Goal: Information Seeking & Learning: Compare options

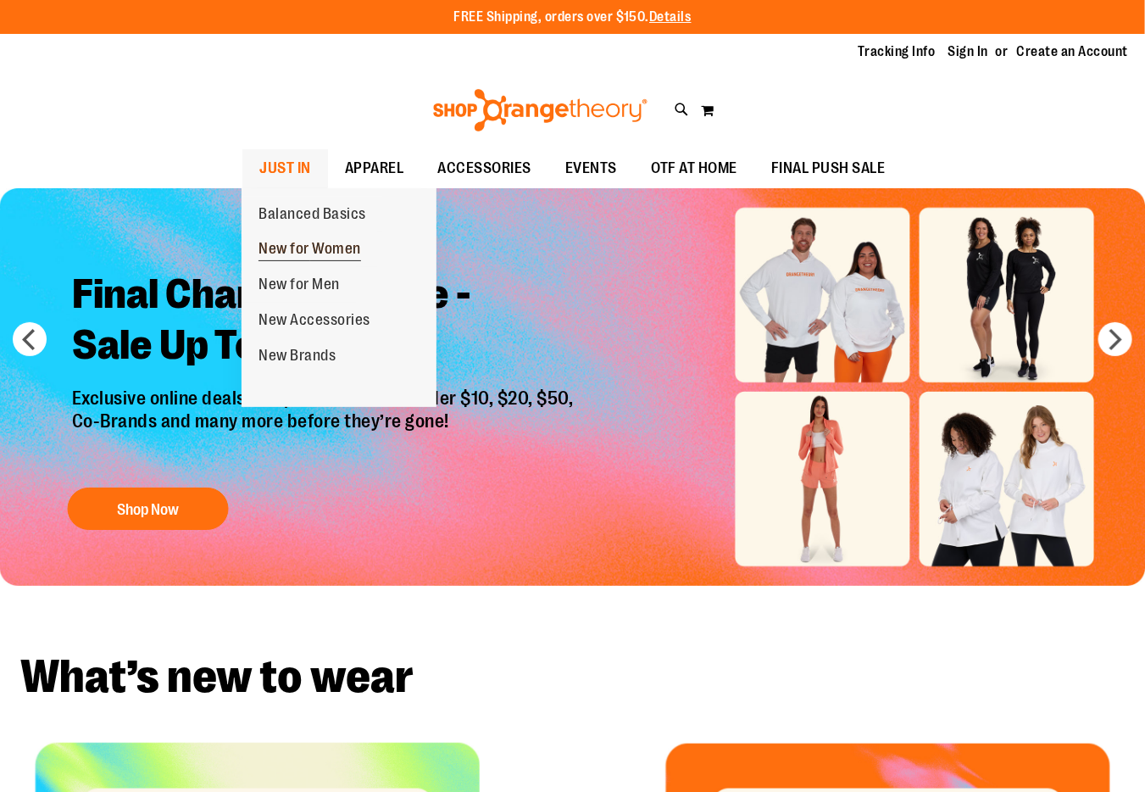
click at [310, 252] on span "New for Women" at bounding box center [310, 250] width 103 height 21
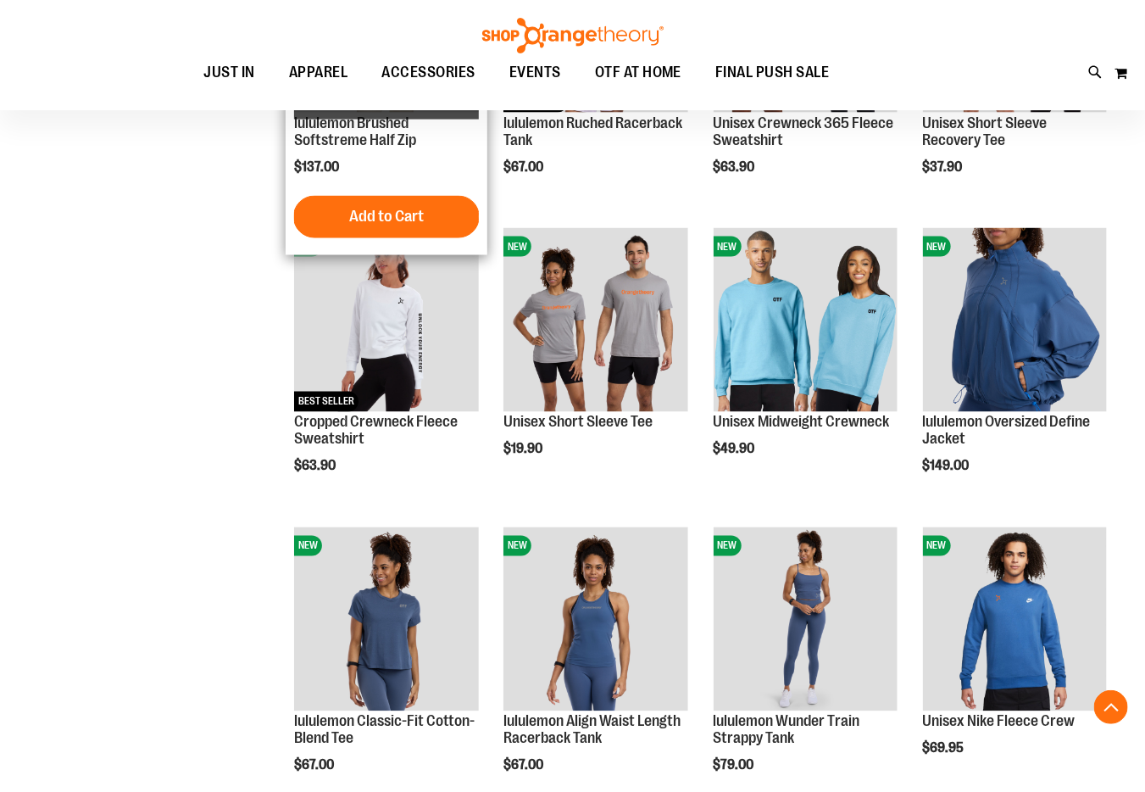
scroll to position [1015, 0]
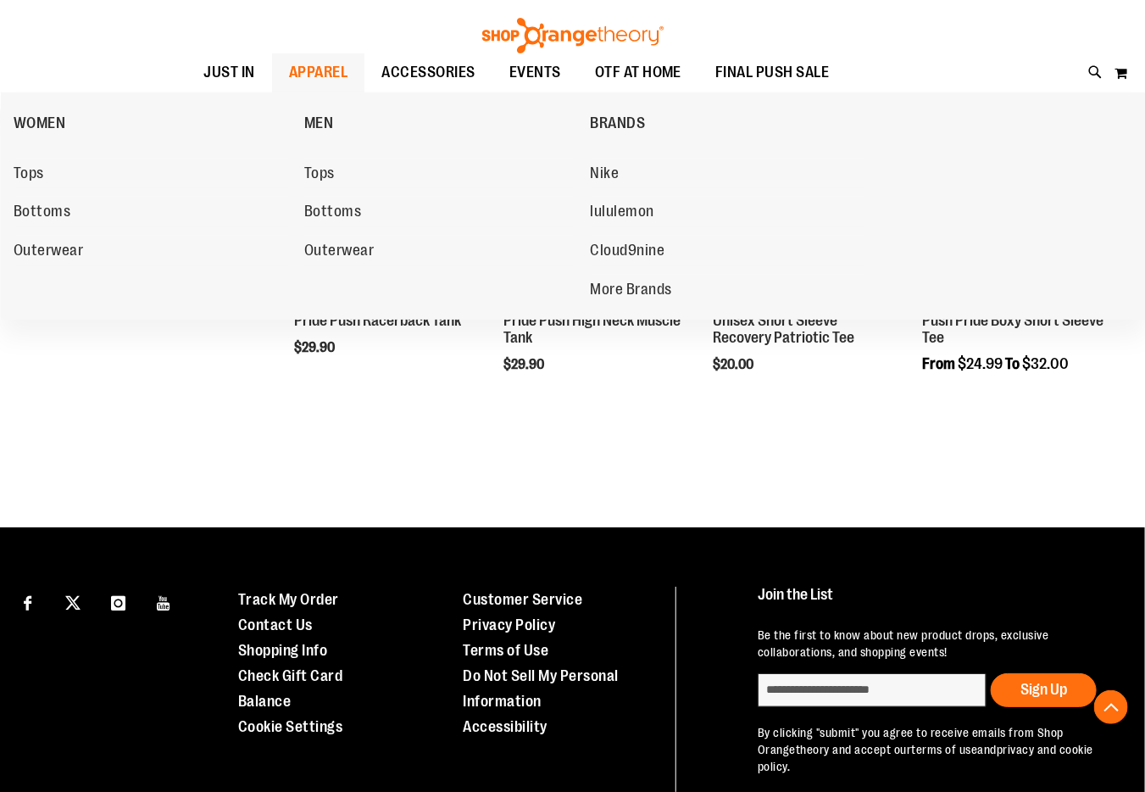
scroll to position [2313, 0]
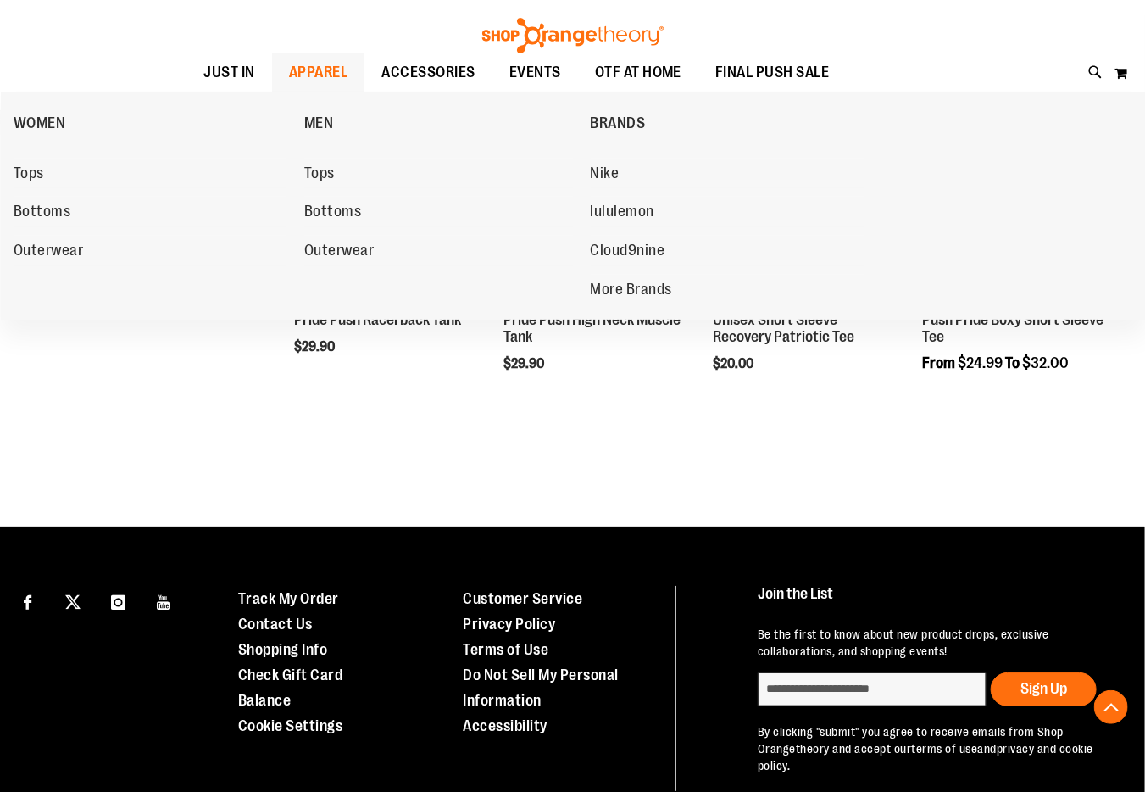
click at [306, 70] on span "APPAREL" at bounding box center [318, 72] width 59 height 38
click at [49, 121] on span "WOMEN" at bounding box center [40, 124] width 53 height 21
click at [34, 120] on span "WOMEN" at bounding box center [40, 124] width 53 height 21
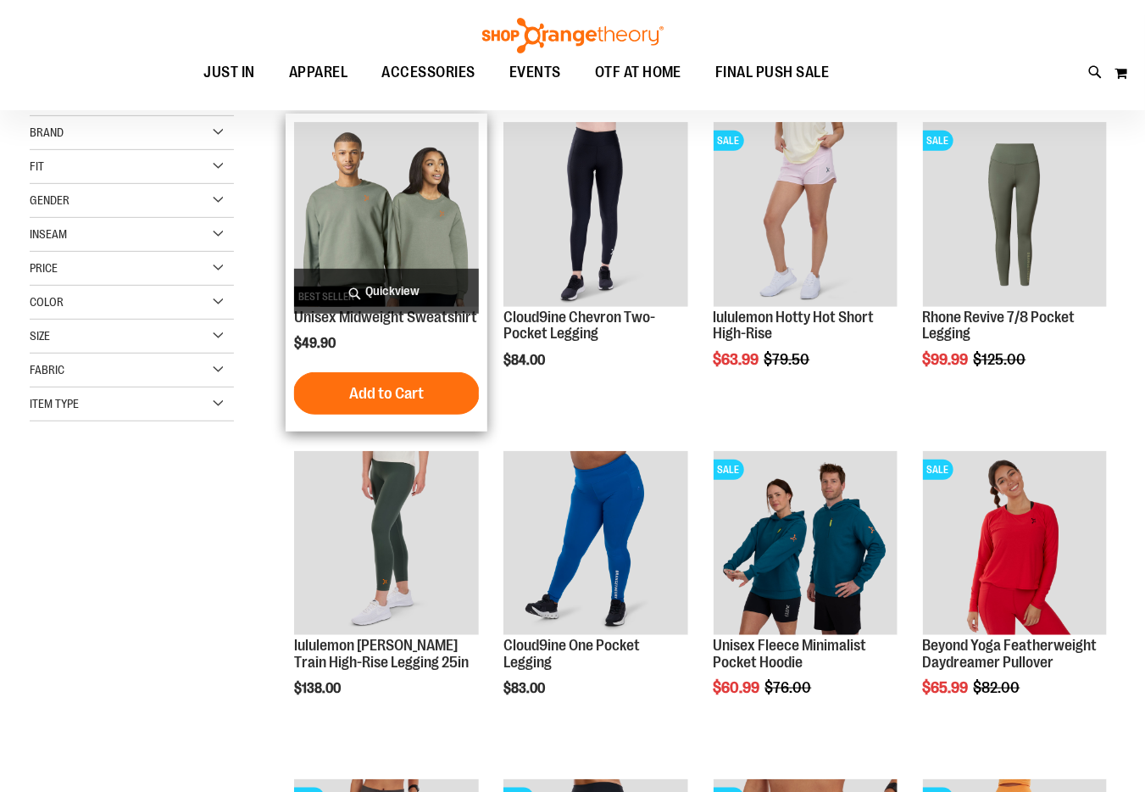
scroll to position [225, 0]
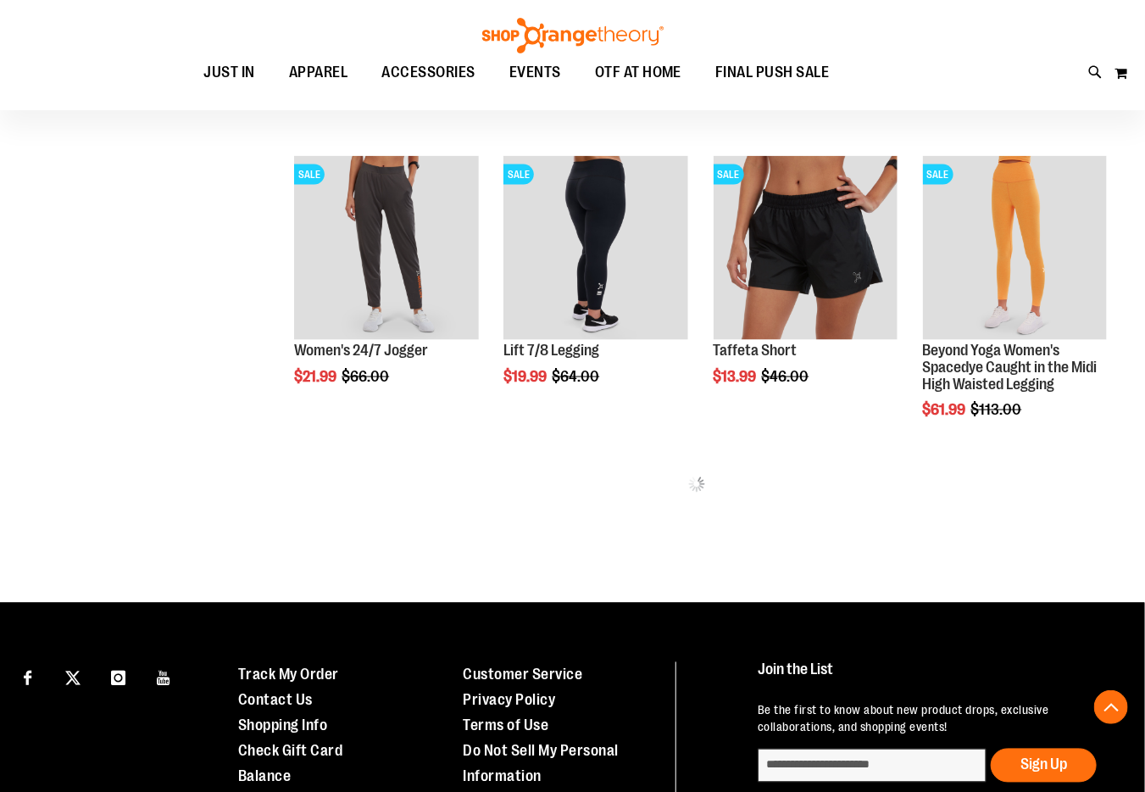
scroll to position [847, 0]
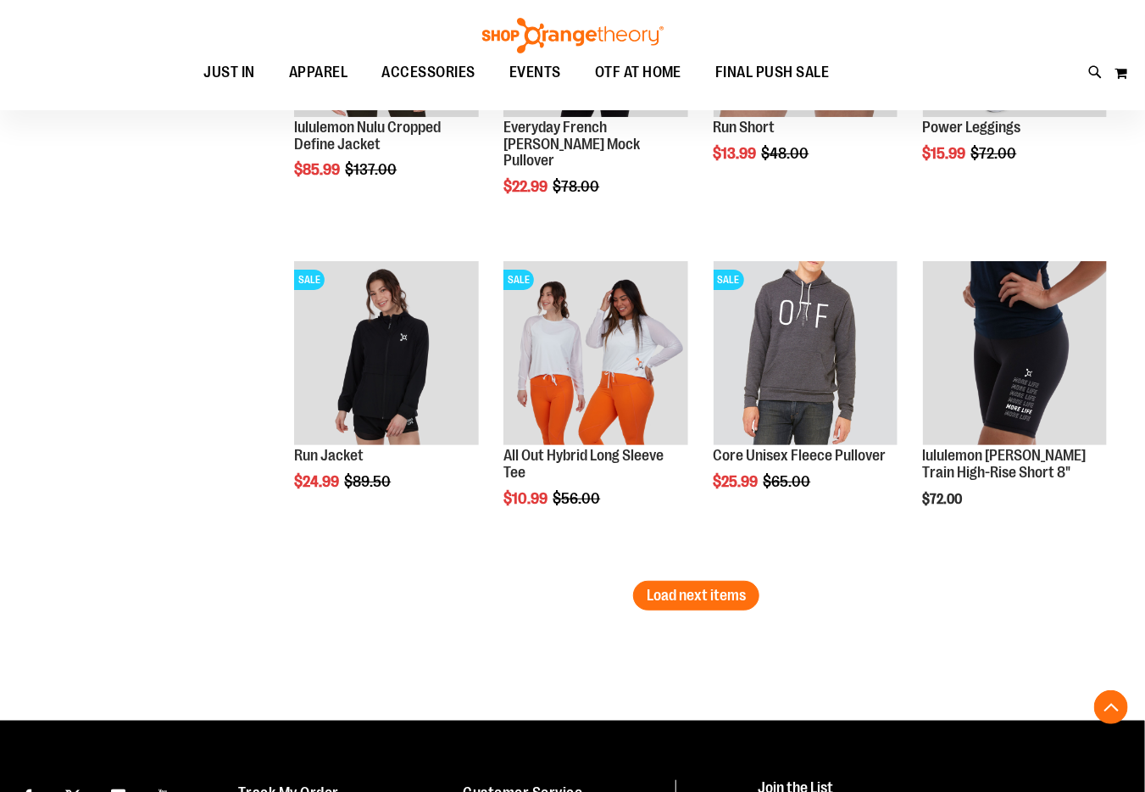
scroll to position [2711, 0]
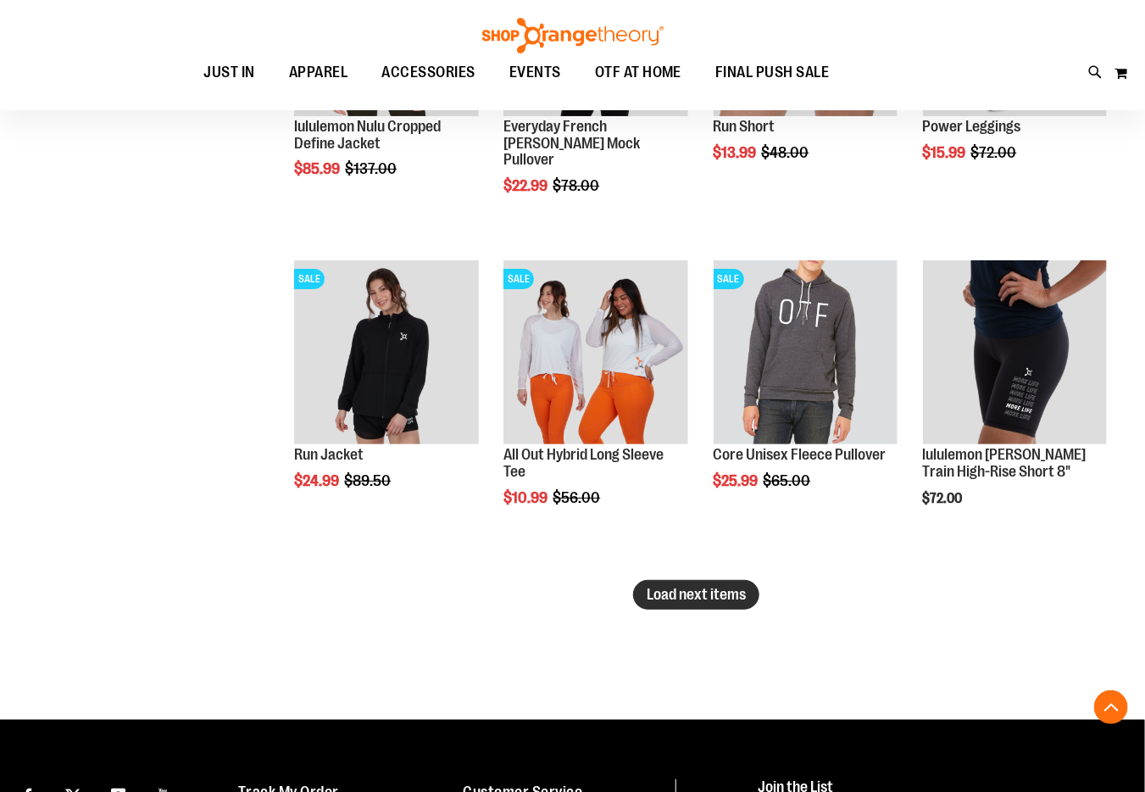
click at [724, 592] on span "Load next items" at bounding box center [696, 594] width 99 height 17
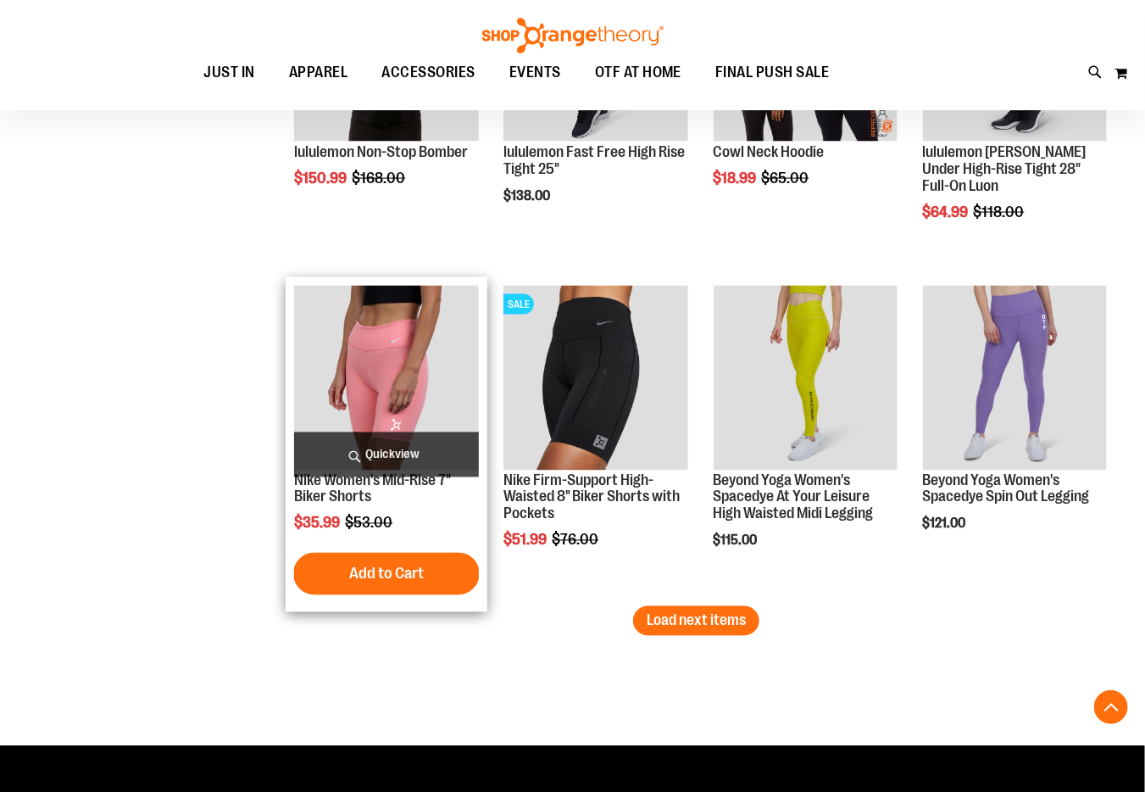
scroll to position [3670, 0]
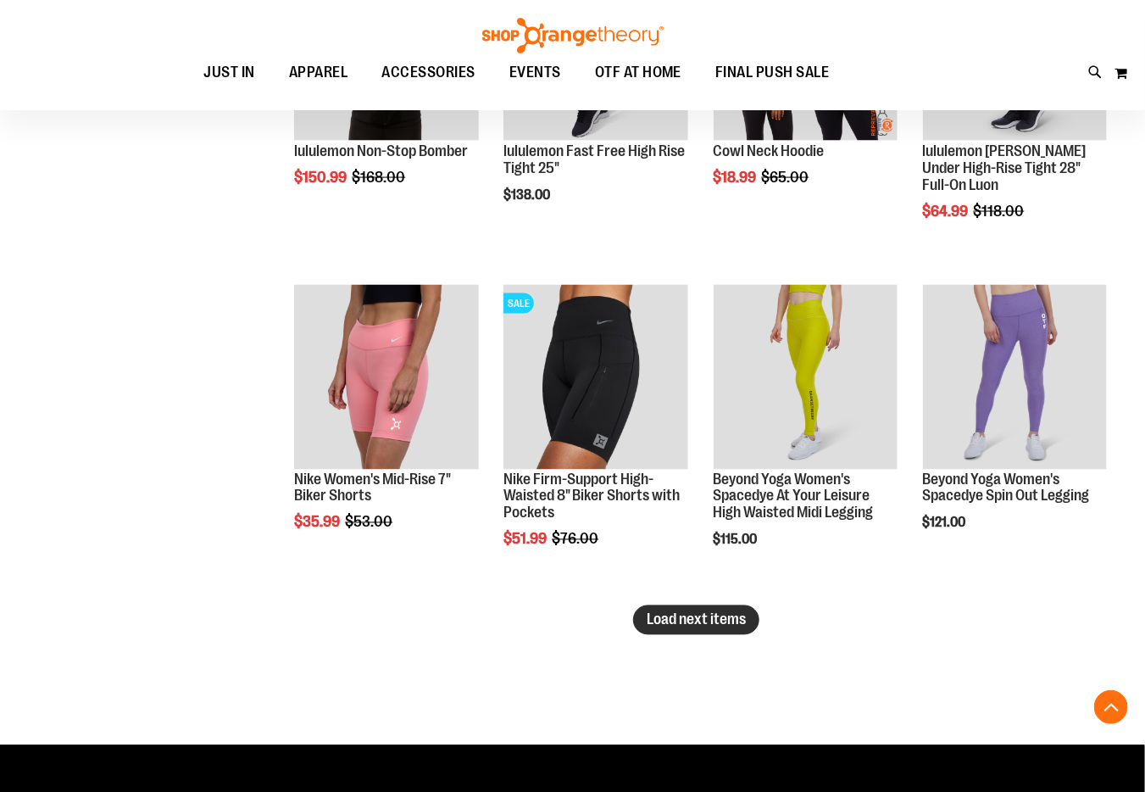
click at [648, 626] on span "Load next items" at bounding box center [696, 619] width 99 height 17
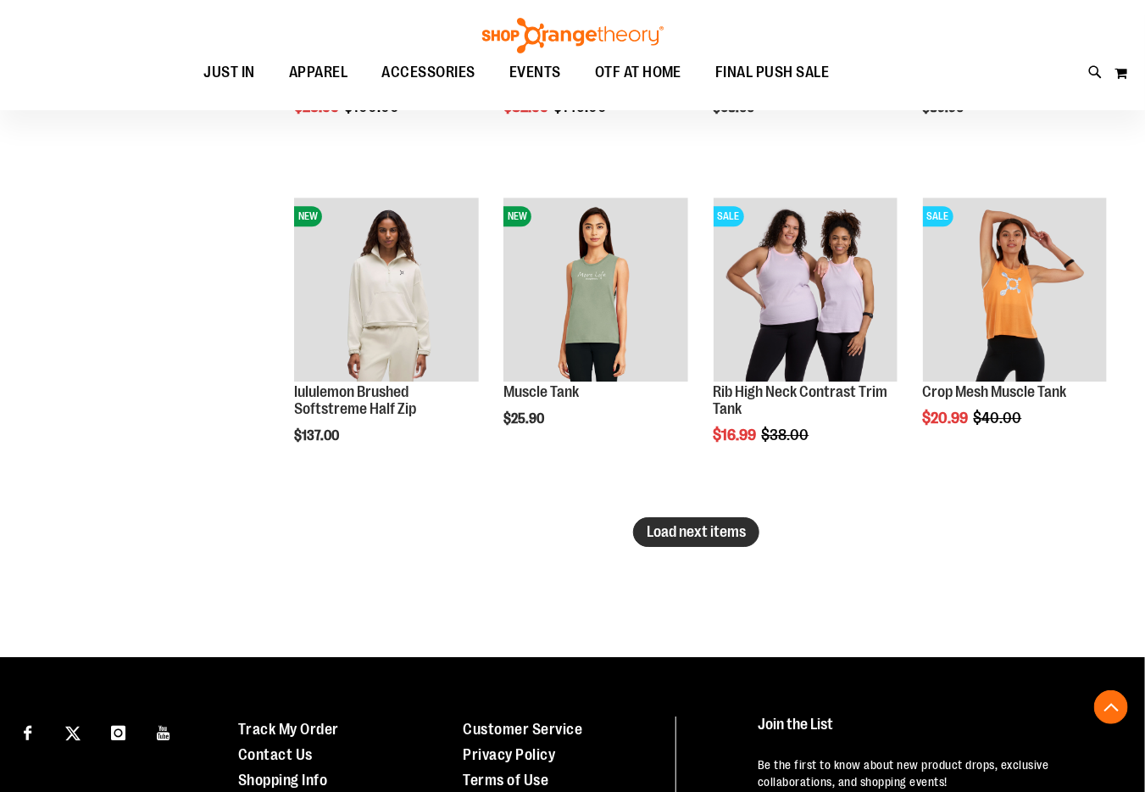
scroll to position [4743, 0]
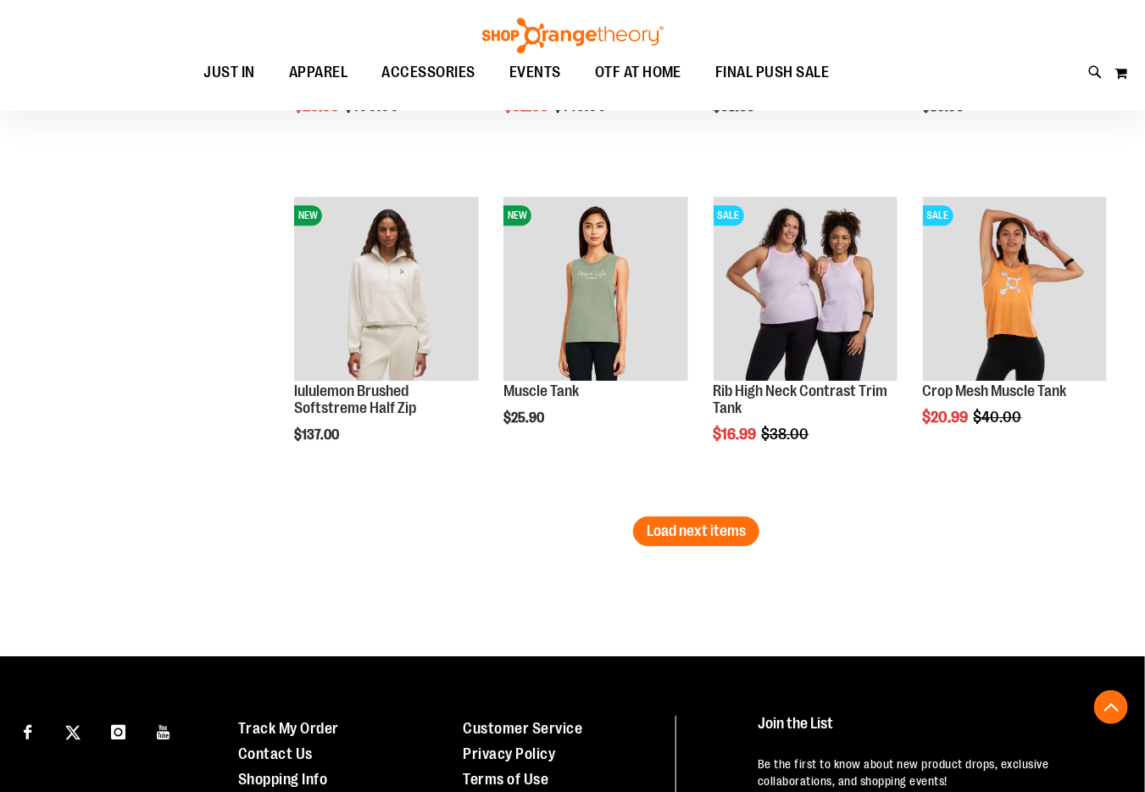
click at [748, 529] on button "Load next items" at bounding box center [696, 531] width 126 height 30
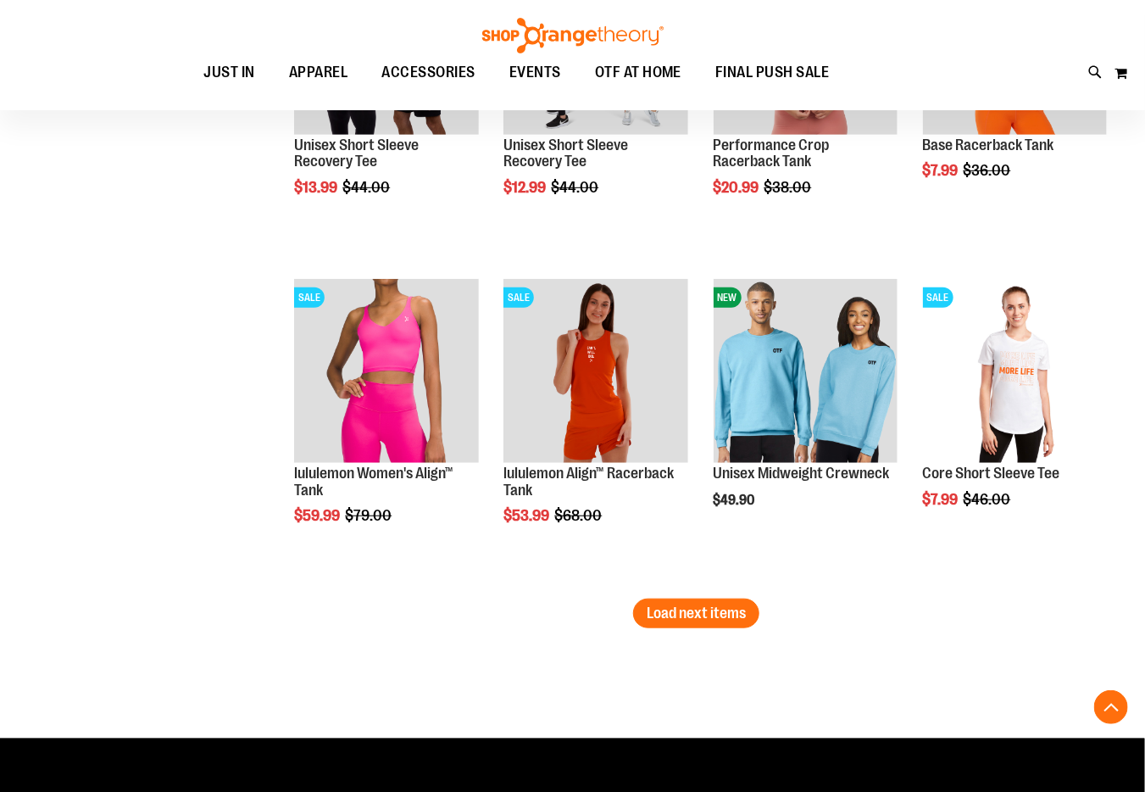
scroll to position [5647, 0]
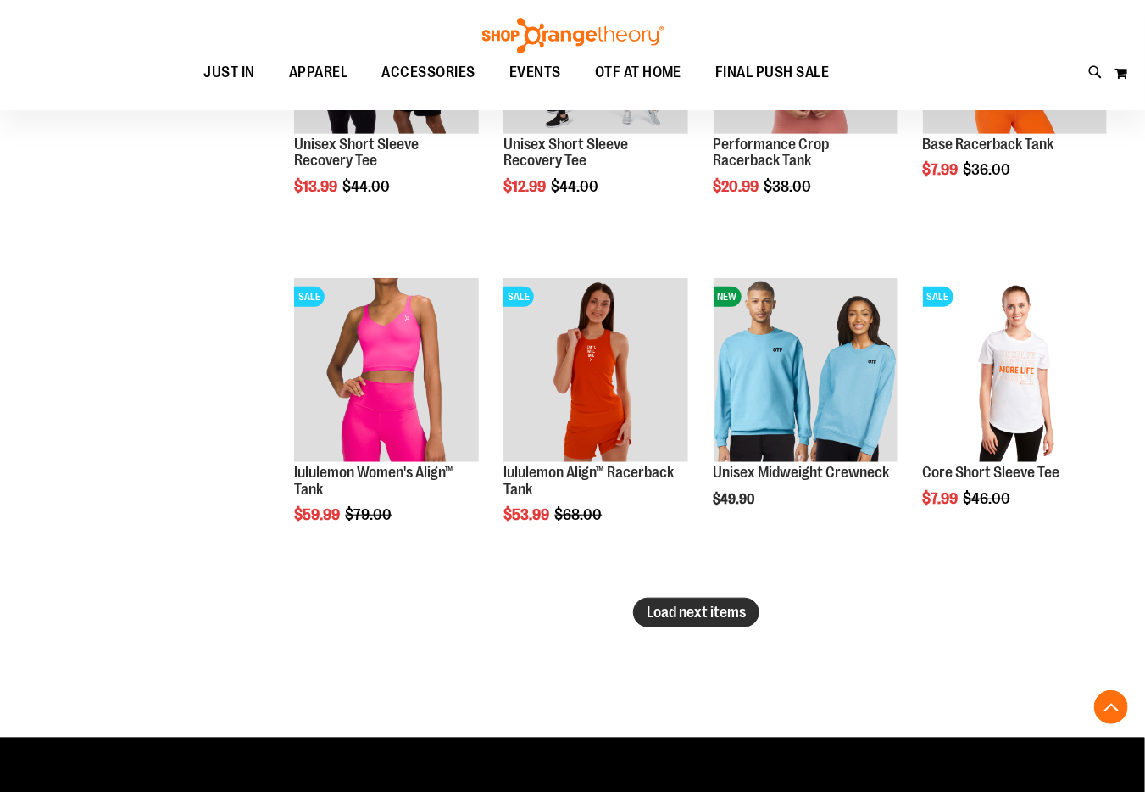
click at [642, 609] on button "Load next items" at bounding box center [696, 613] width 126 height 30
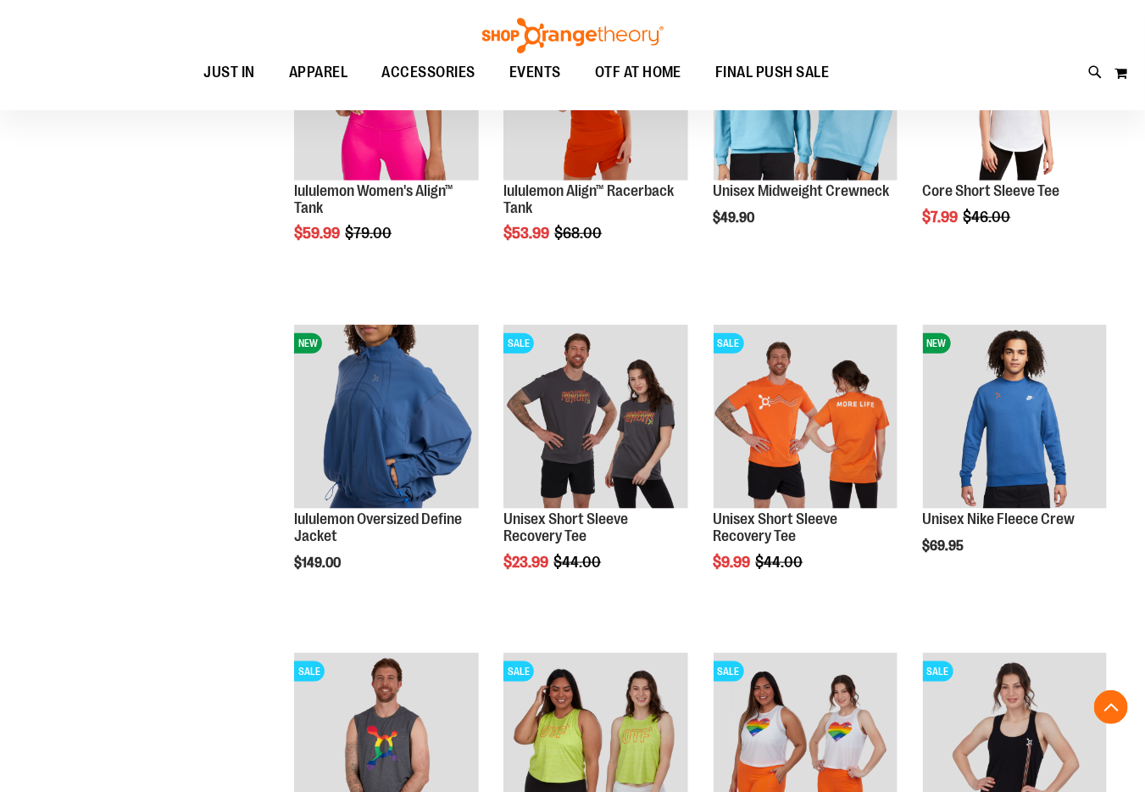
scroll to position [5929, 0]
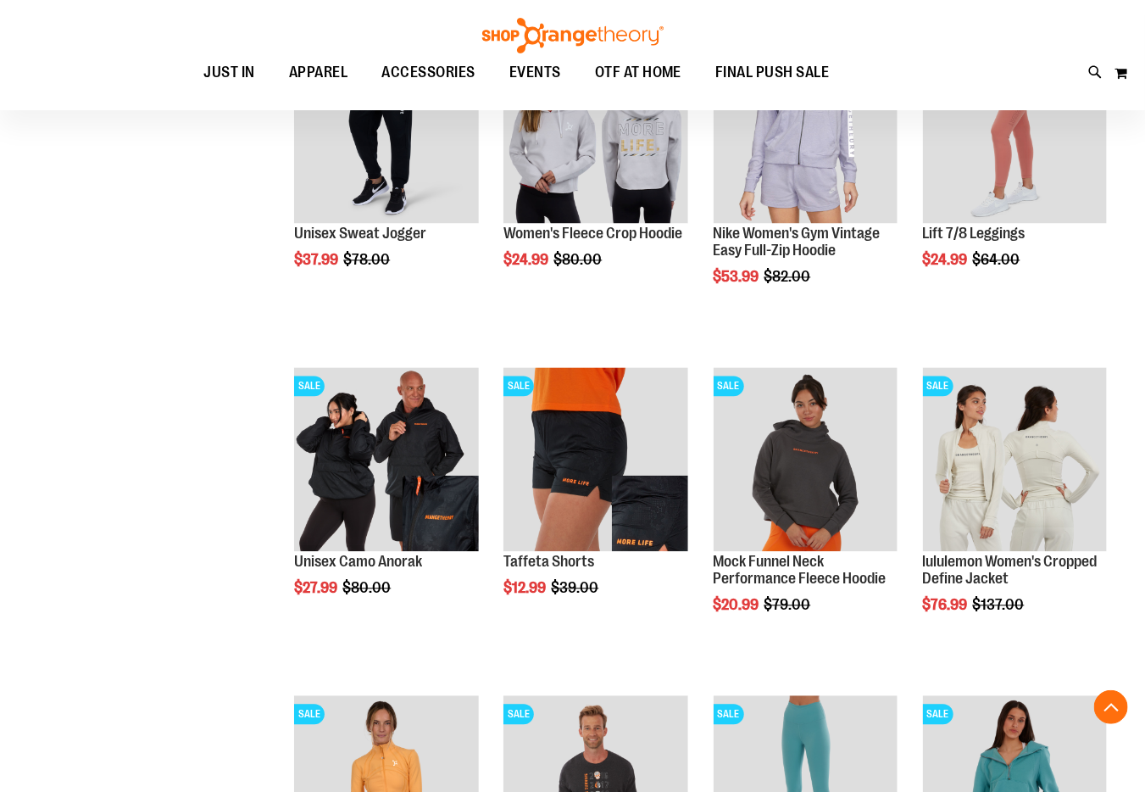
scroll to position [1292, 0]
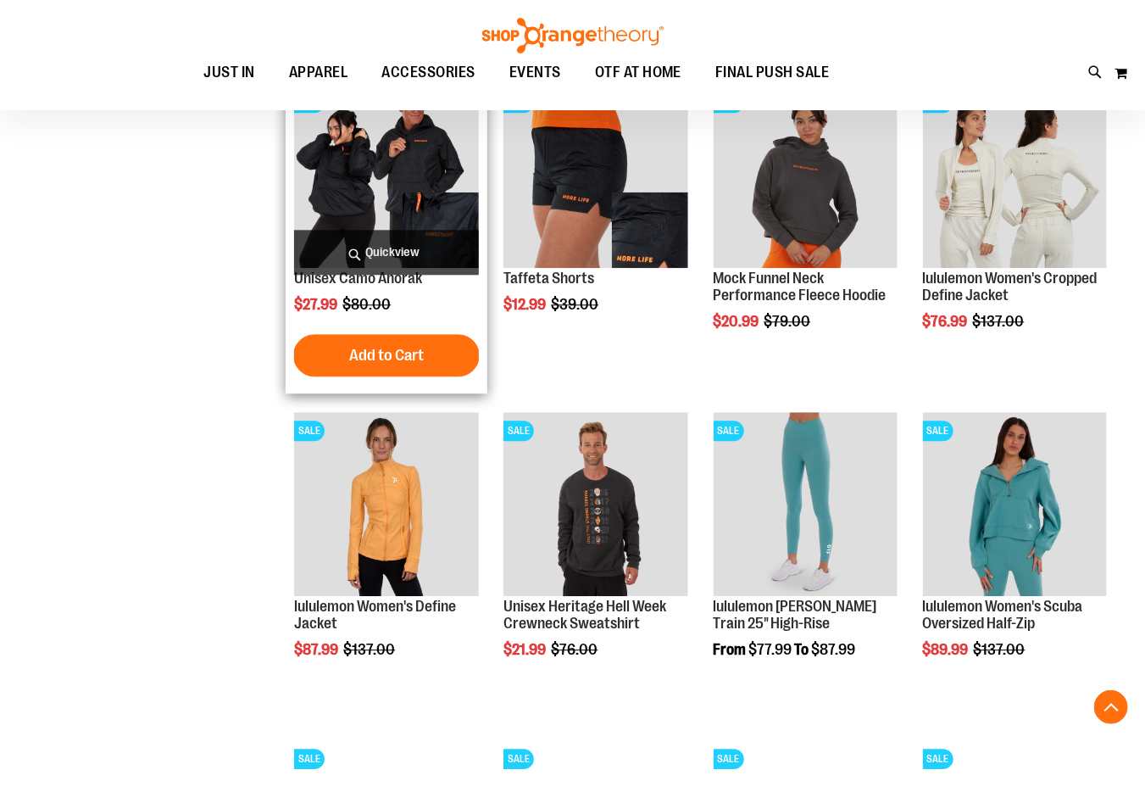
scroll to position [1575, 0]
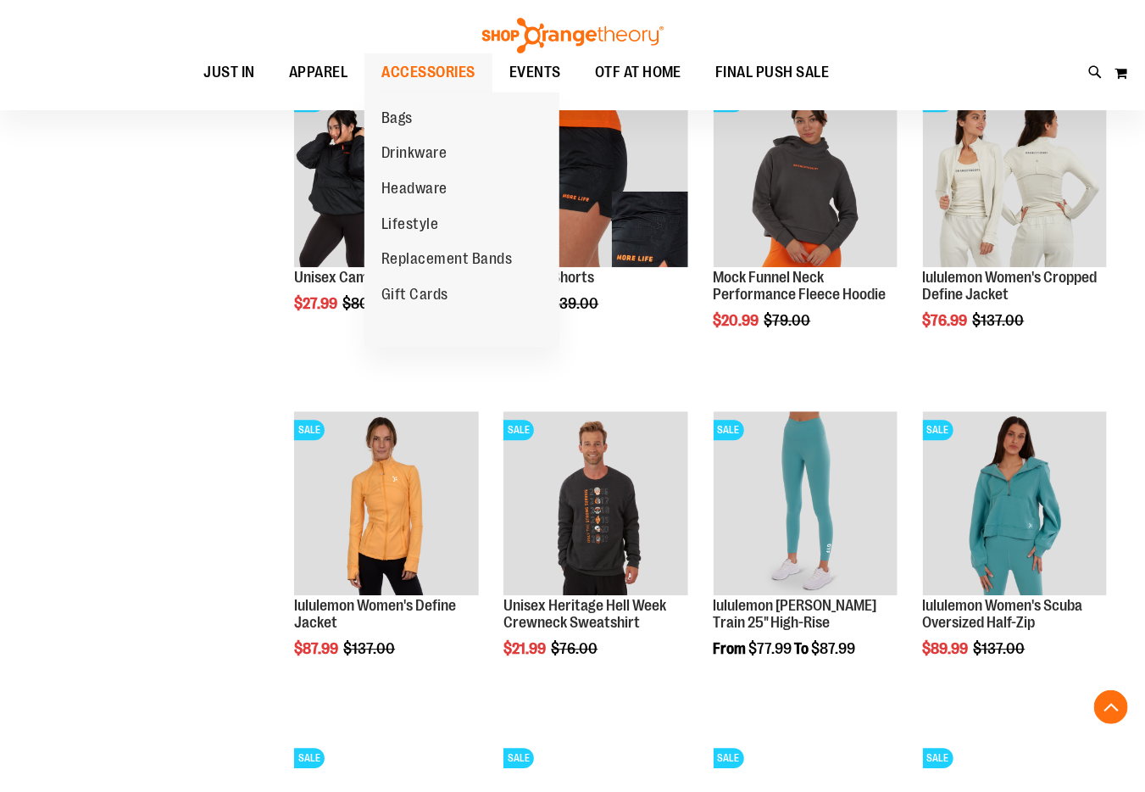
click at [419, 62] on span "ACCESSORIES" at bounding box center [428, 72] width 94 height 38
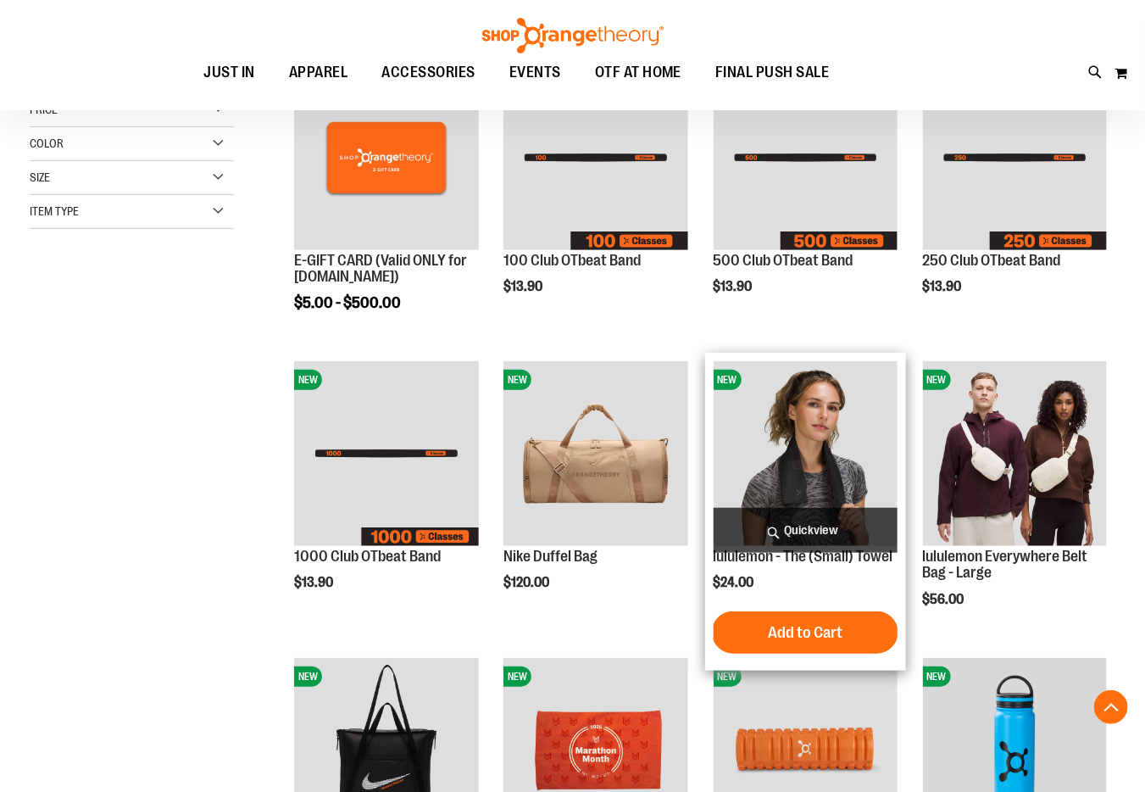
scroll to position [281, 0]
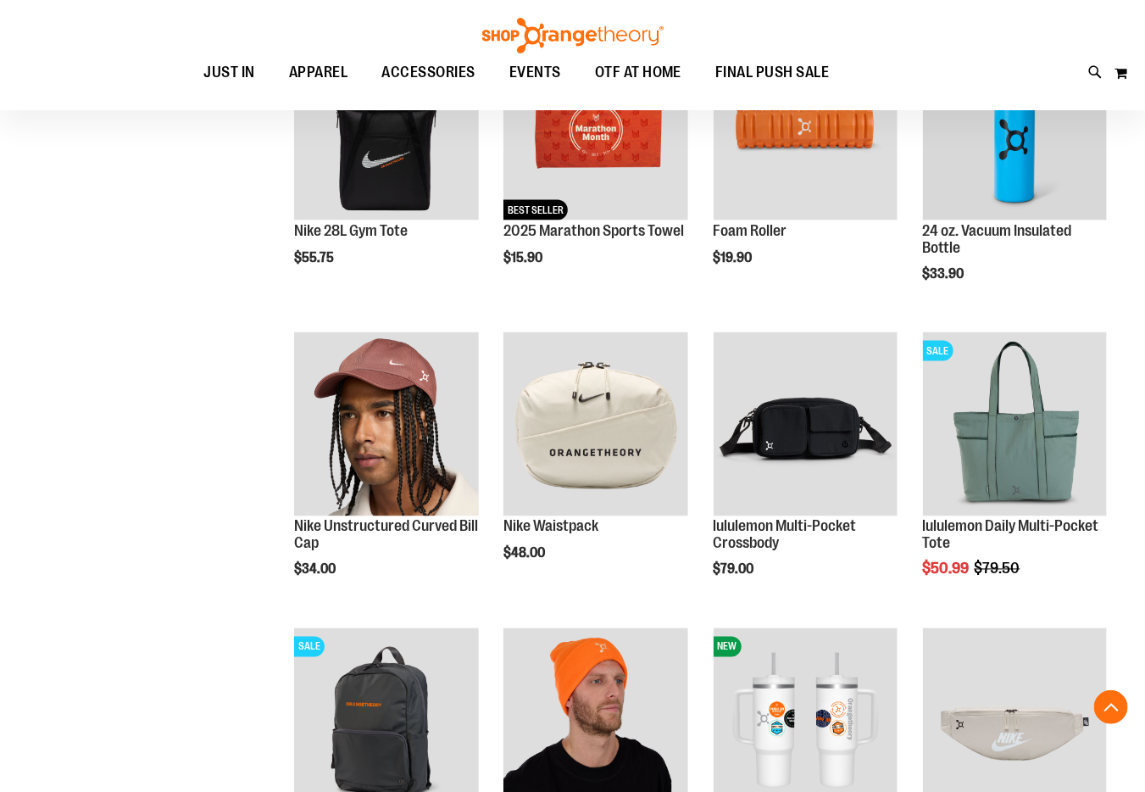
scroll to position [902, 0]
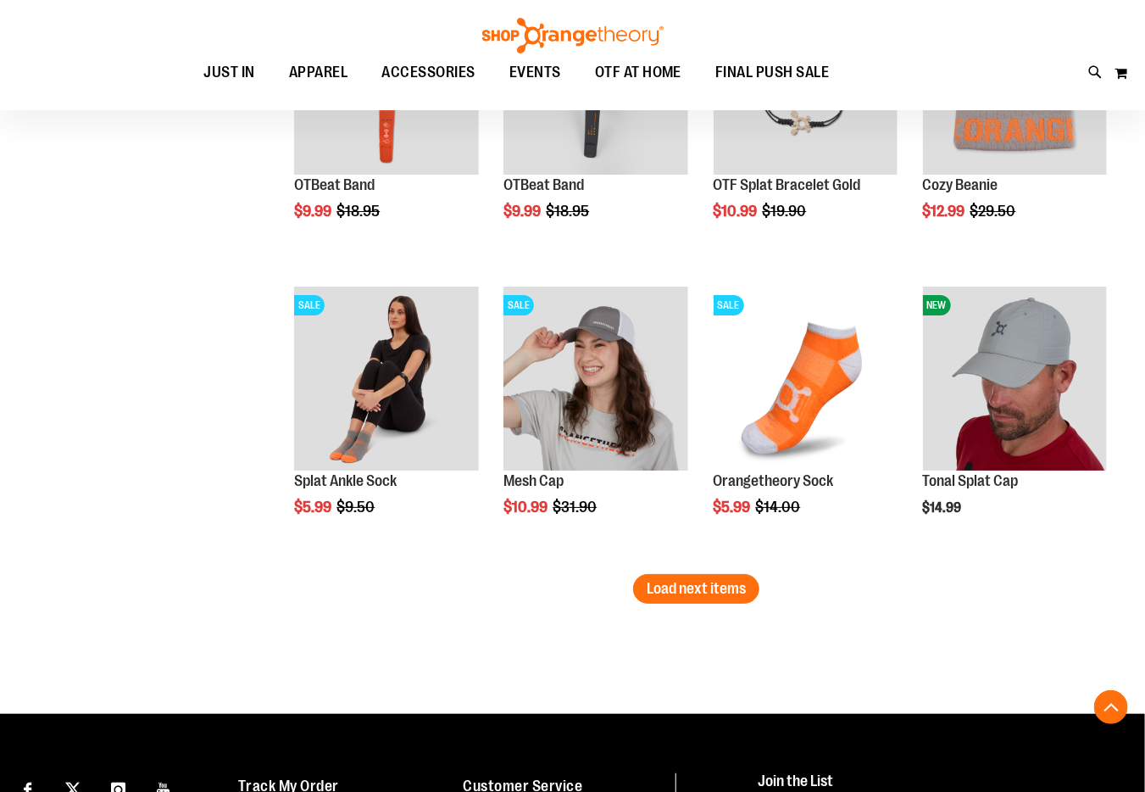
scroll to position [2428, 0]
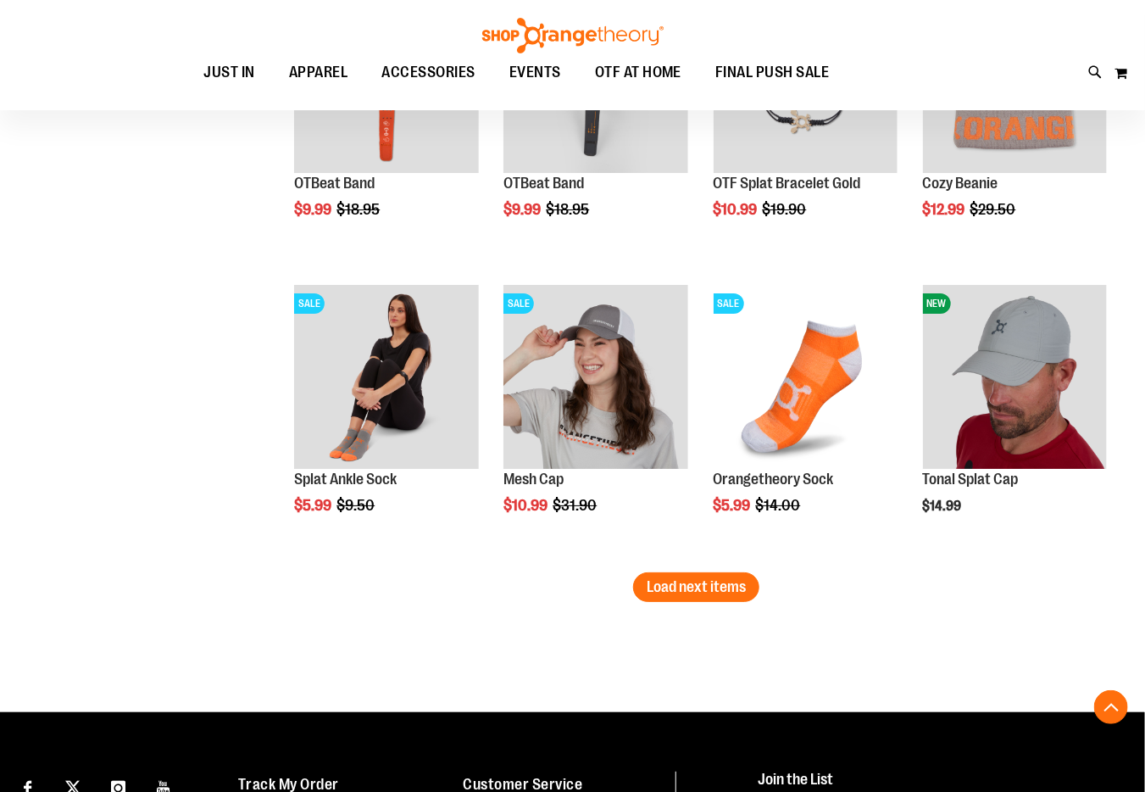
click at [724, 587] on span "Load next items" at bounding box center [696, 586] width 99 height 17
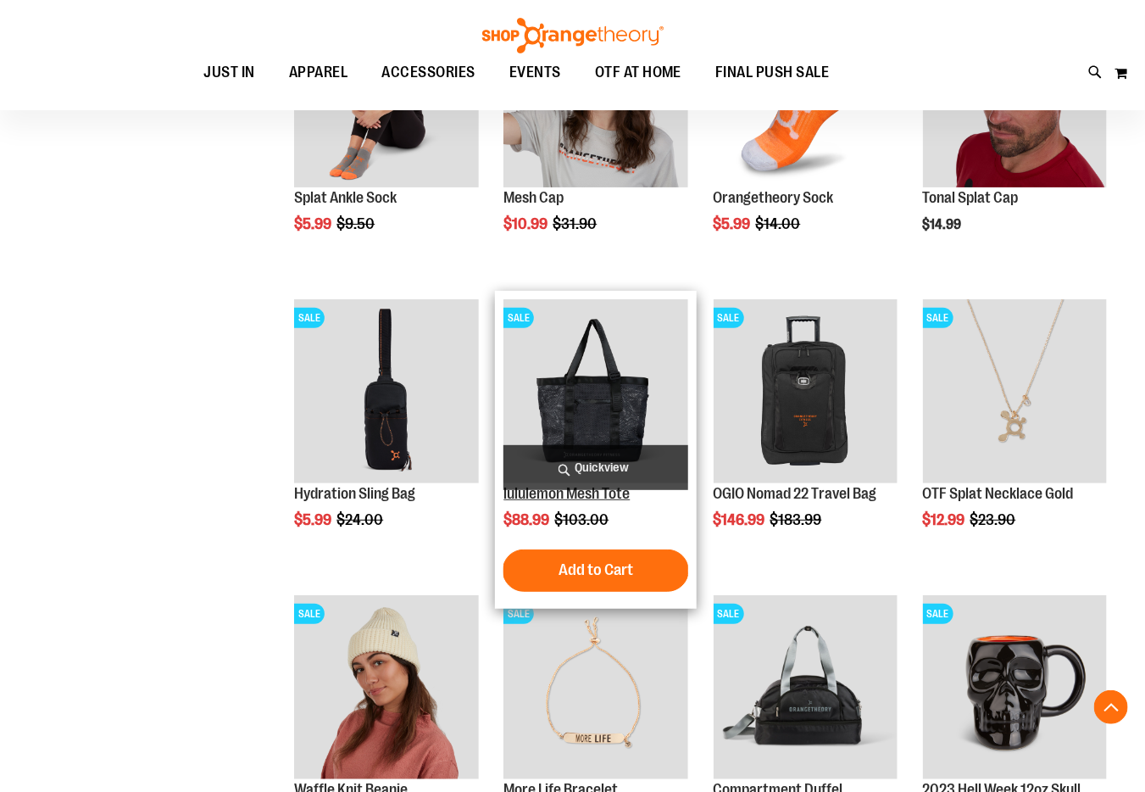
scroll to position [2710, 0]
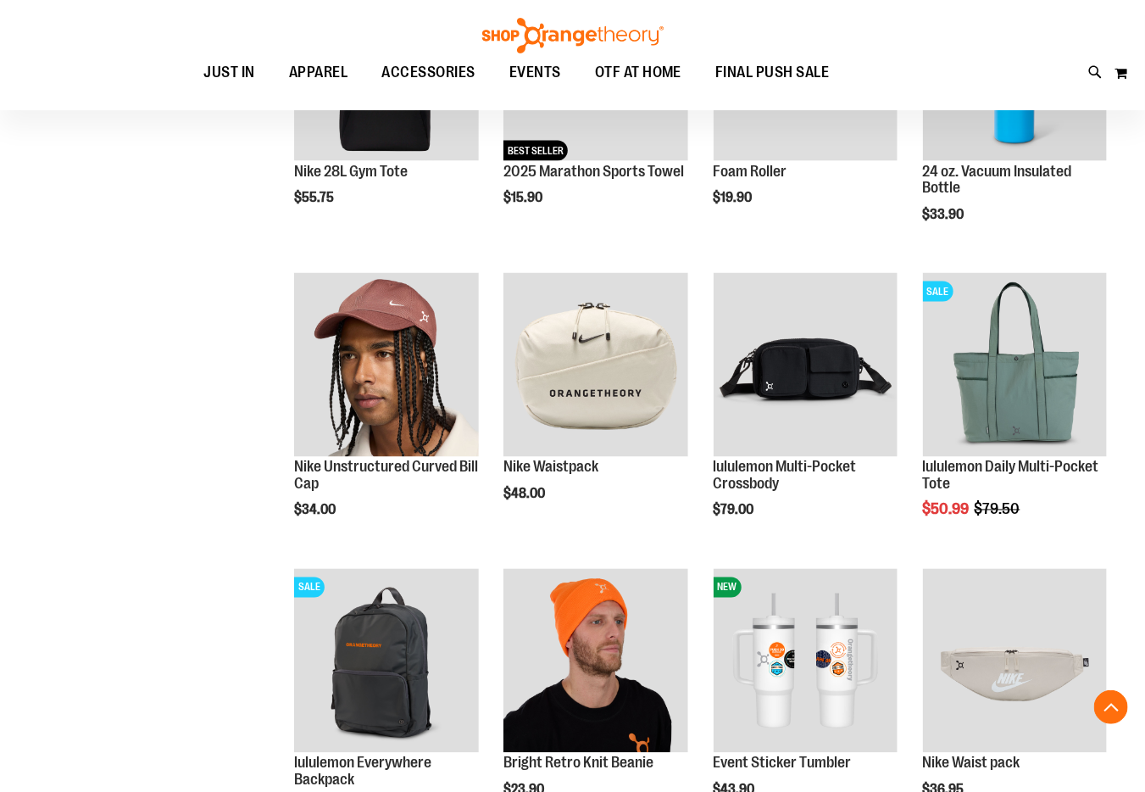
scroll to position [959, 0]
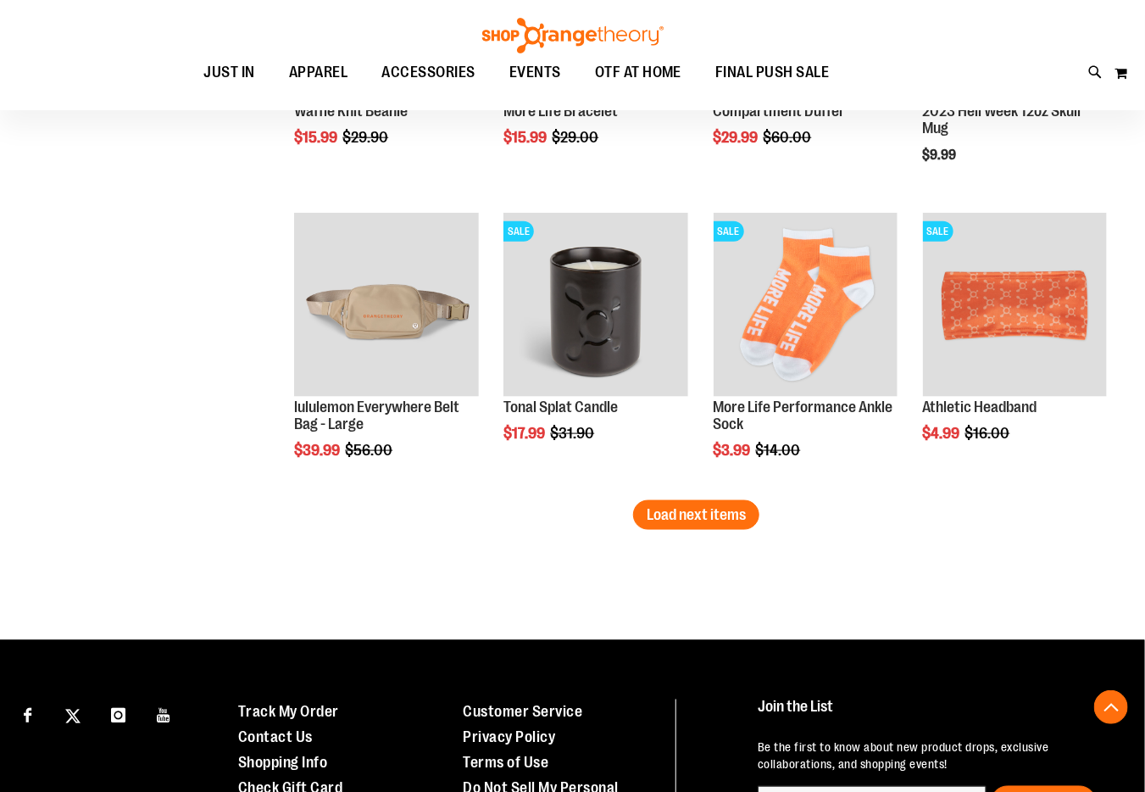
scroll to position [3389, 0]
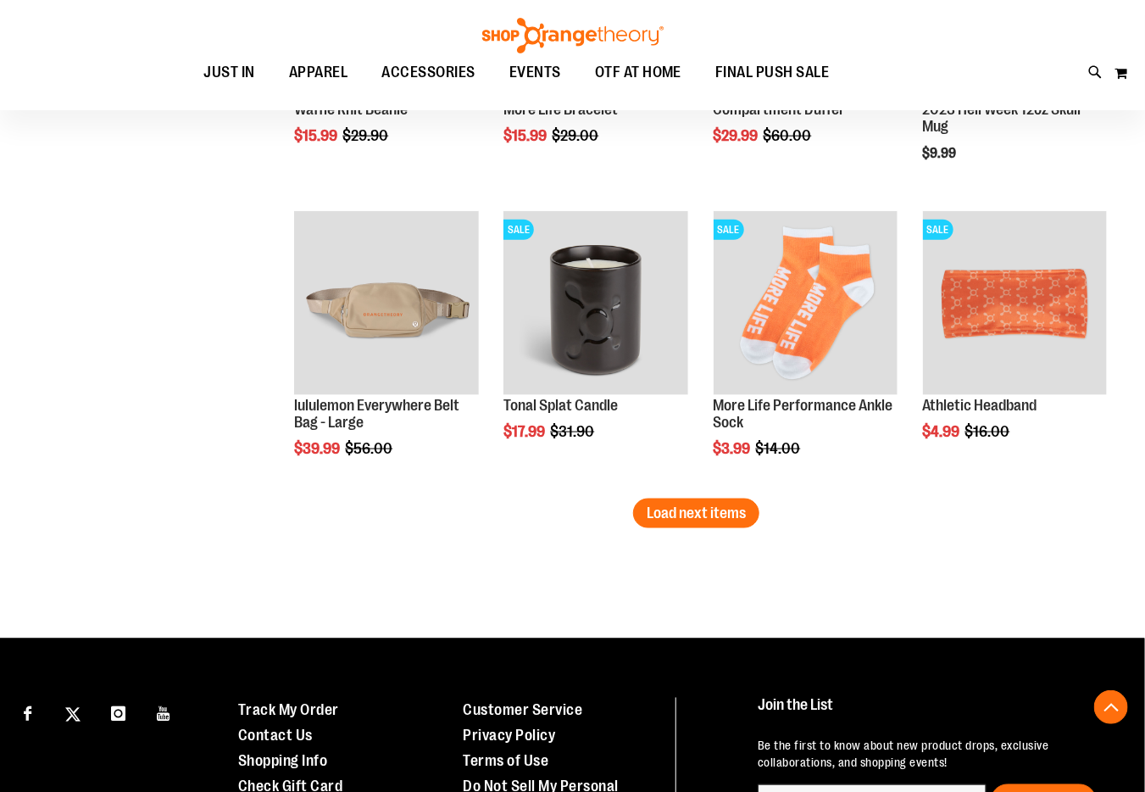
click at [684, 519] on span "Load next items" at bounding box center [696, 512] width 99 height 17
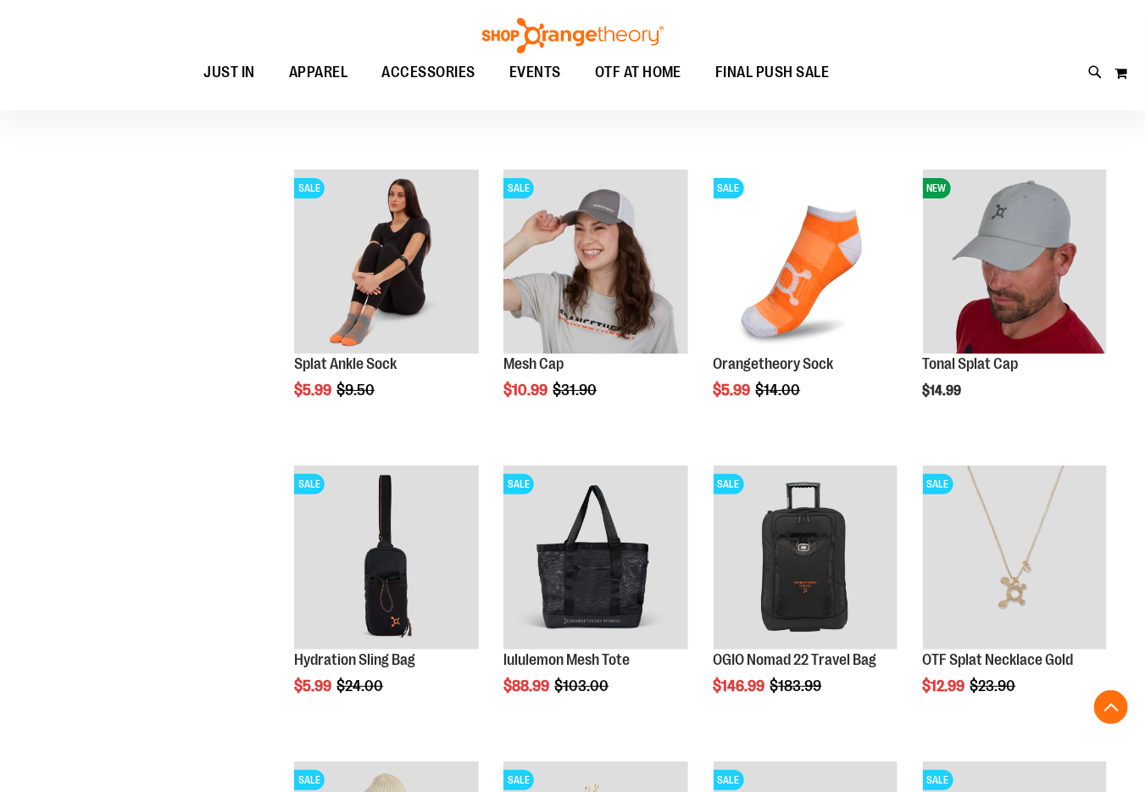
scroll to position [2543, 0]
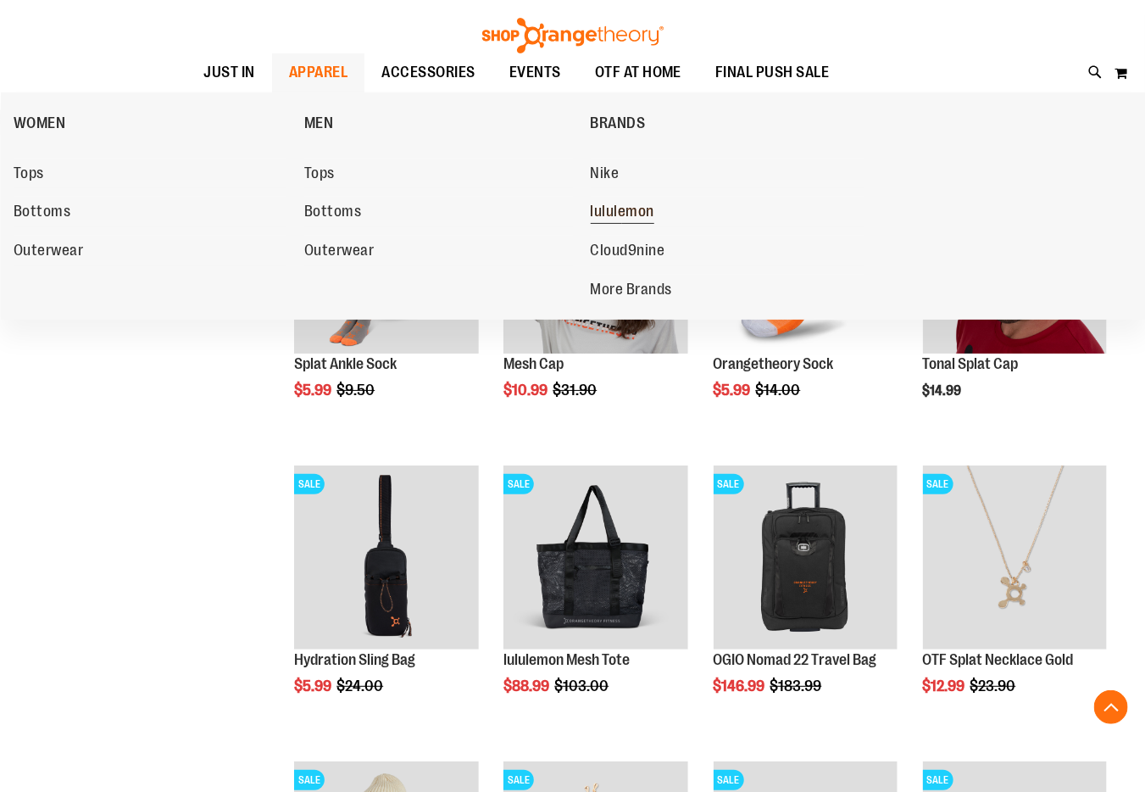
click at [662, 208] on link "lululemon" at bounding box center [728, 212] width 274 height 31
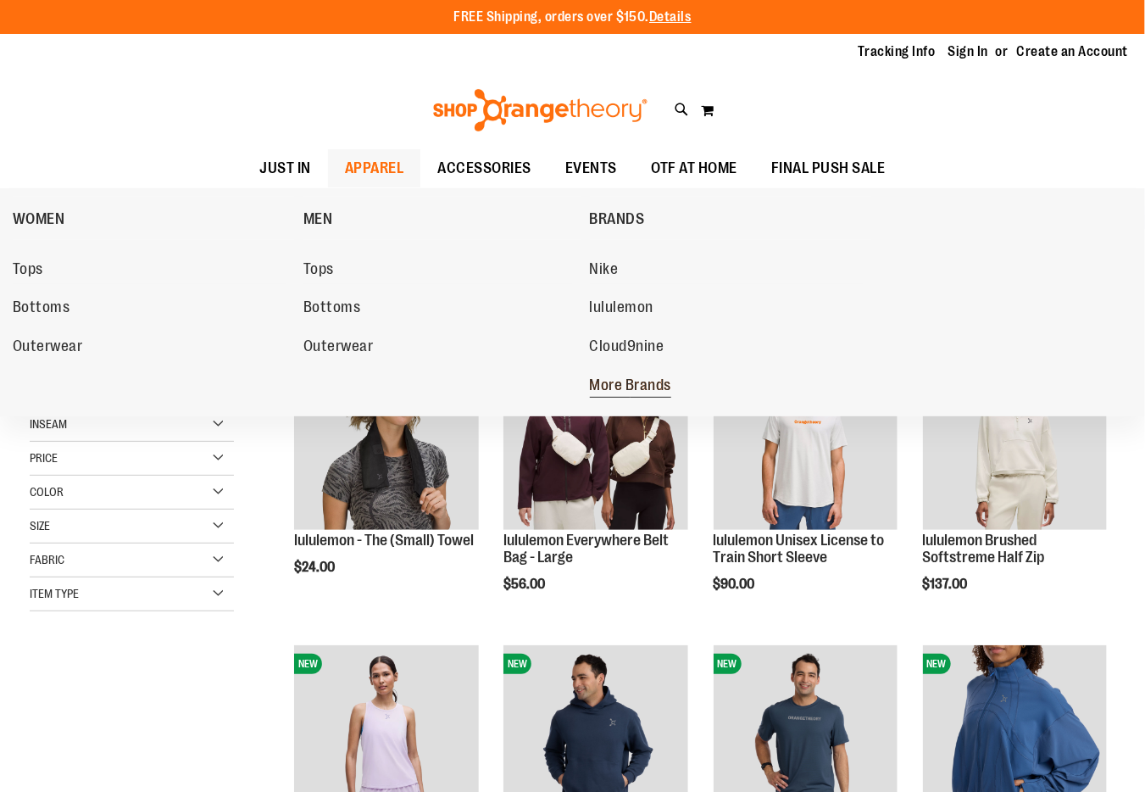
click at [653, 376] on span "More Brands" at bounding box center [631, 386] width 82 height 21
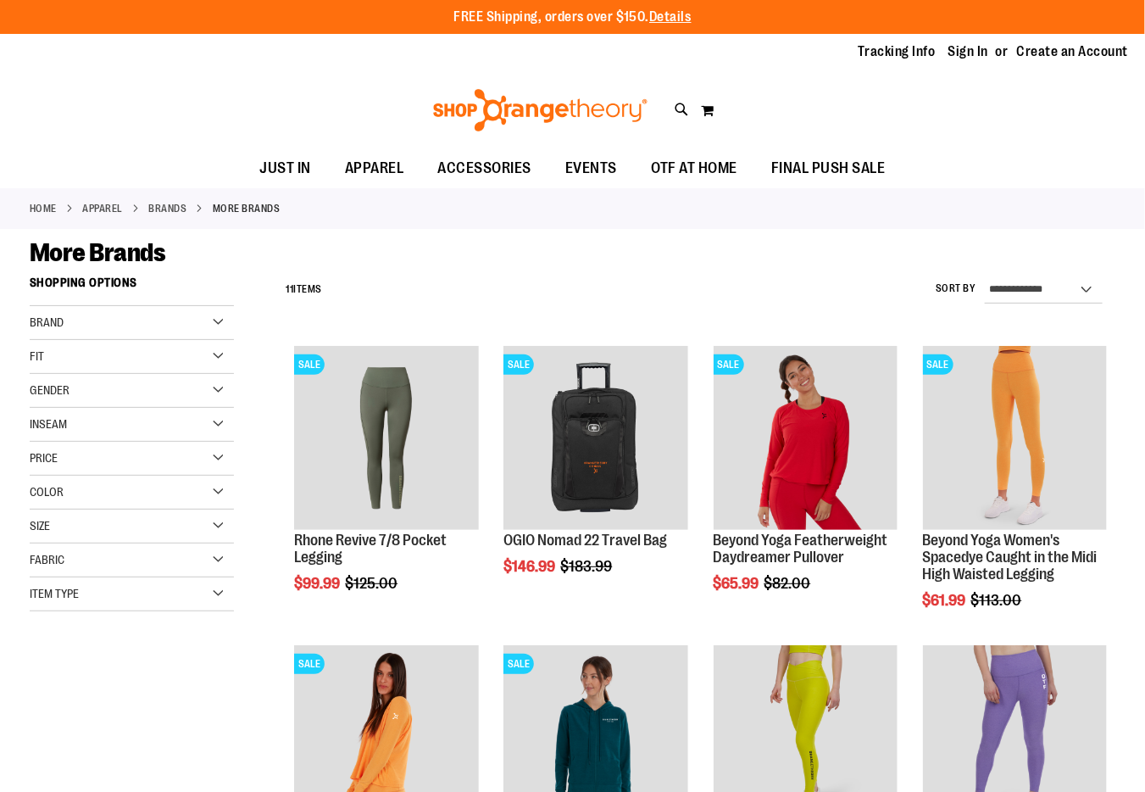
click at [159, 325] on div "Brand" at bounding box center [132, 323] width 204 height 34
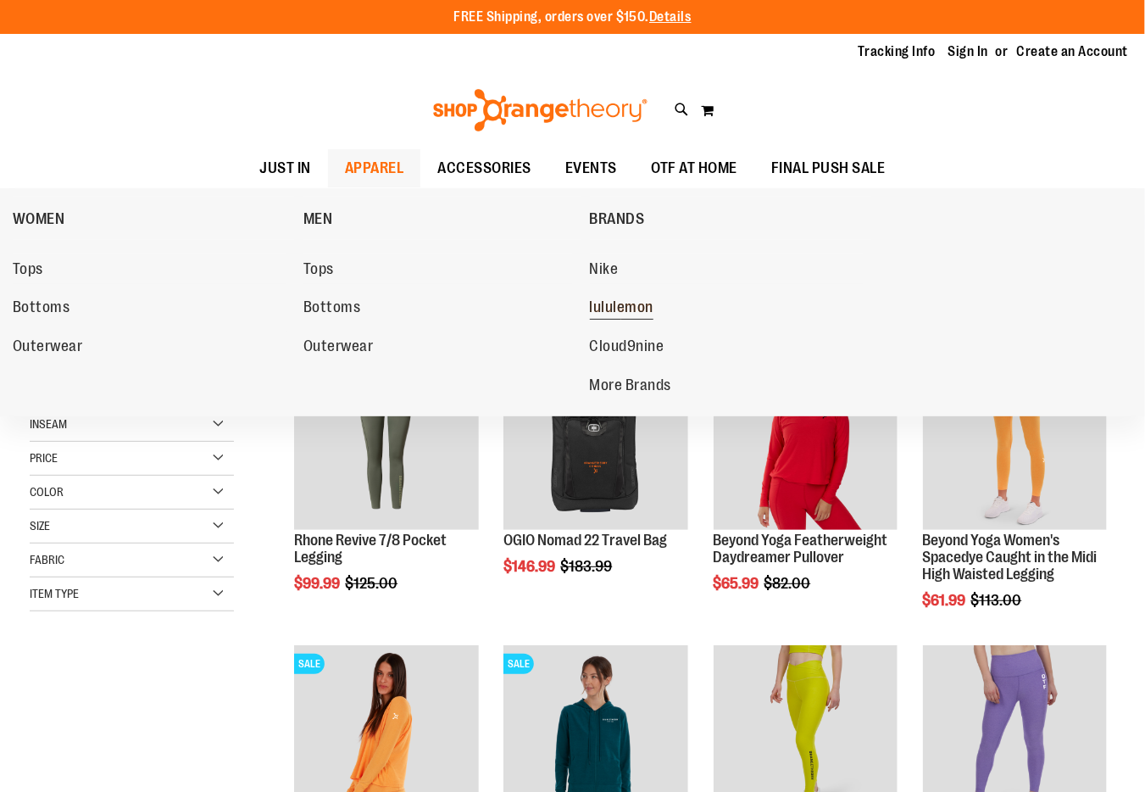
click at [608, 309] on span "lululemon" at bounding box center [622, 308] width 64 height 21
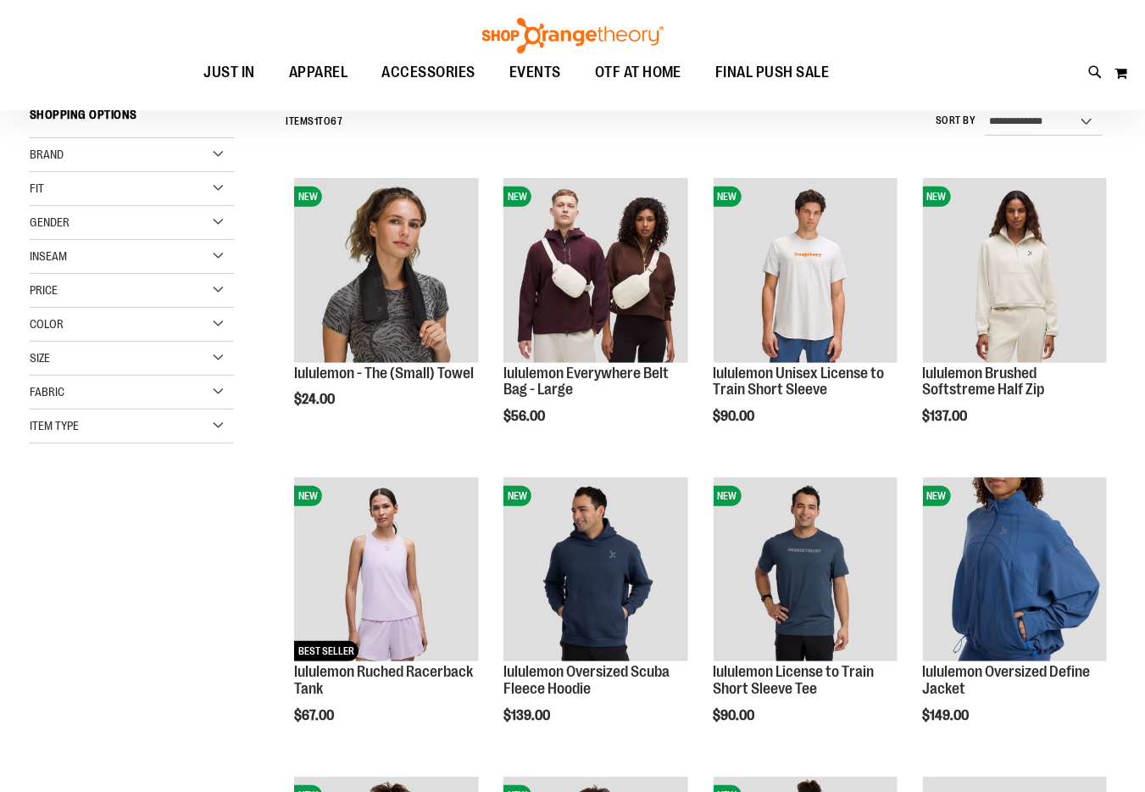
scroll to position [168, 0]
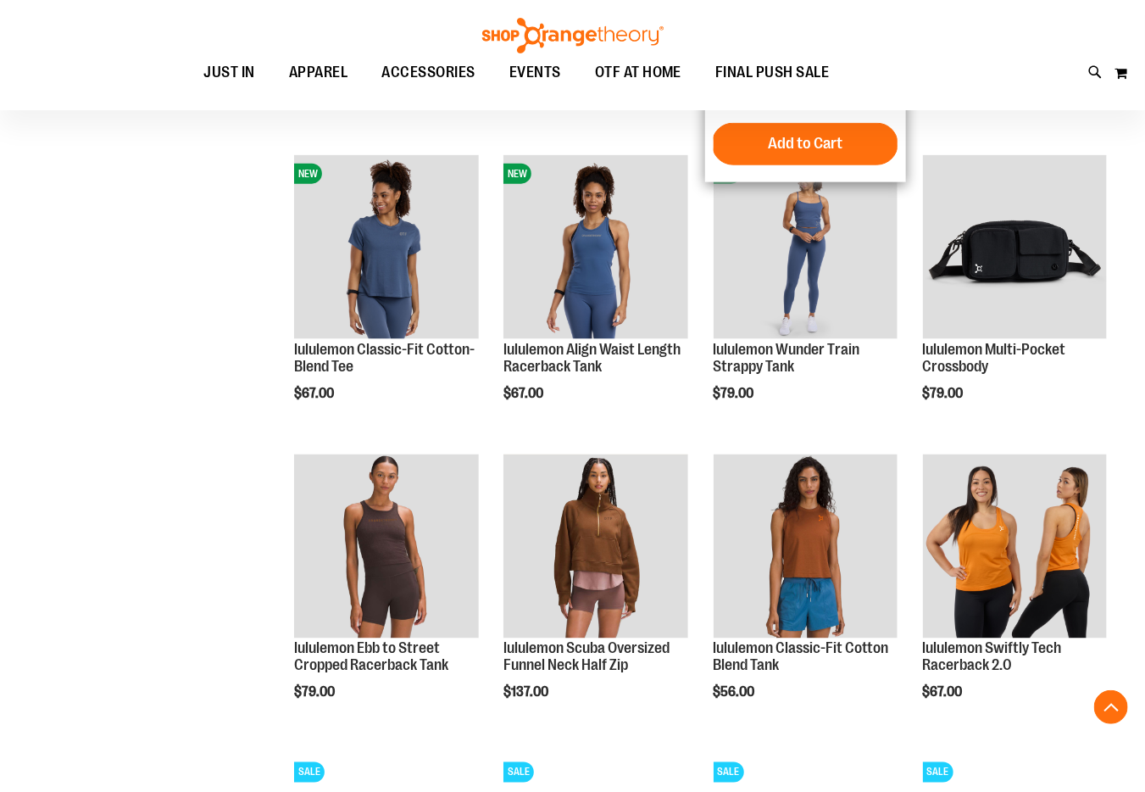
scroll to position [789, 0]
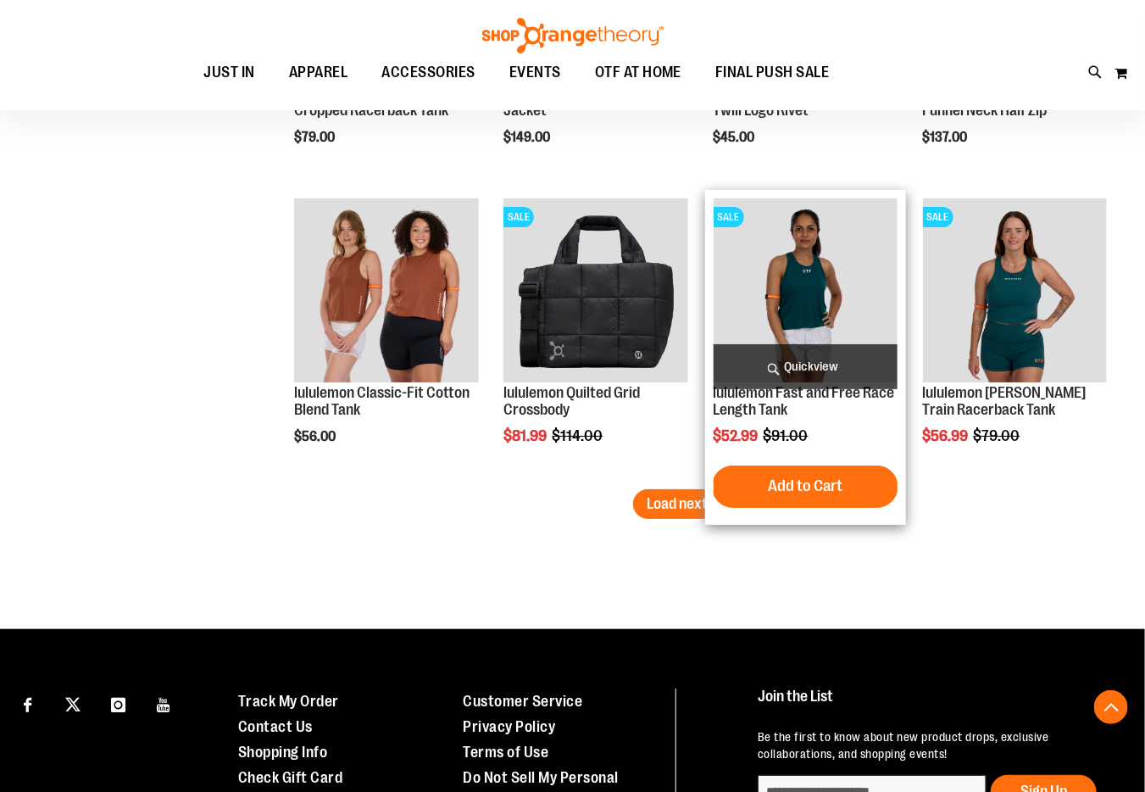
scroll to position [2540, 0]
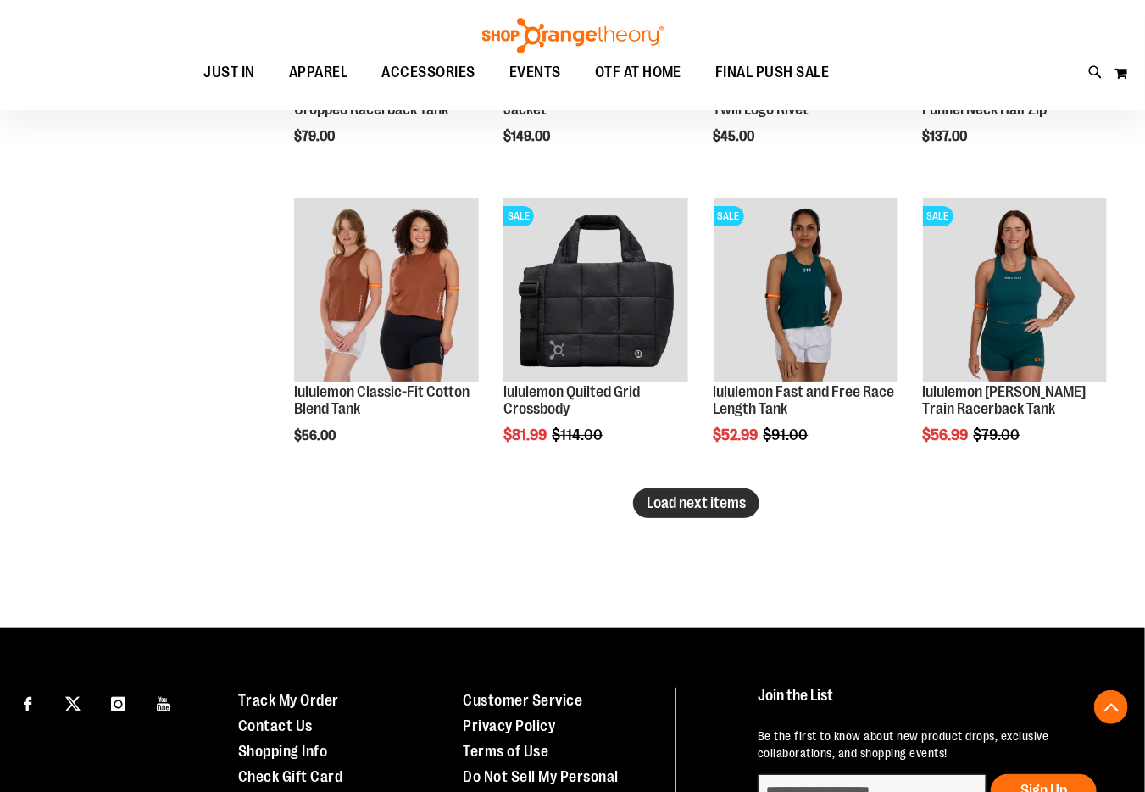
click at [660, 500] on span "Load next items" at bounding box center [696, 502] width 99 height 17
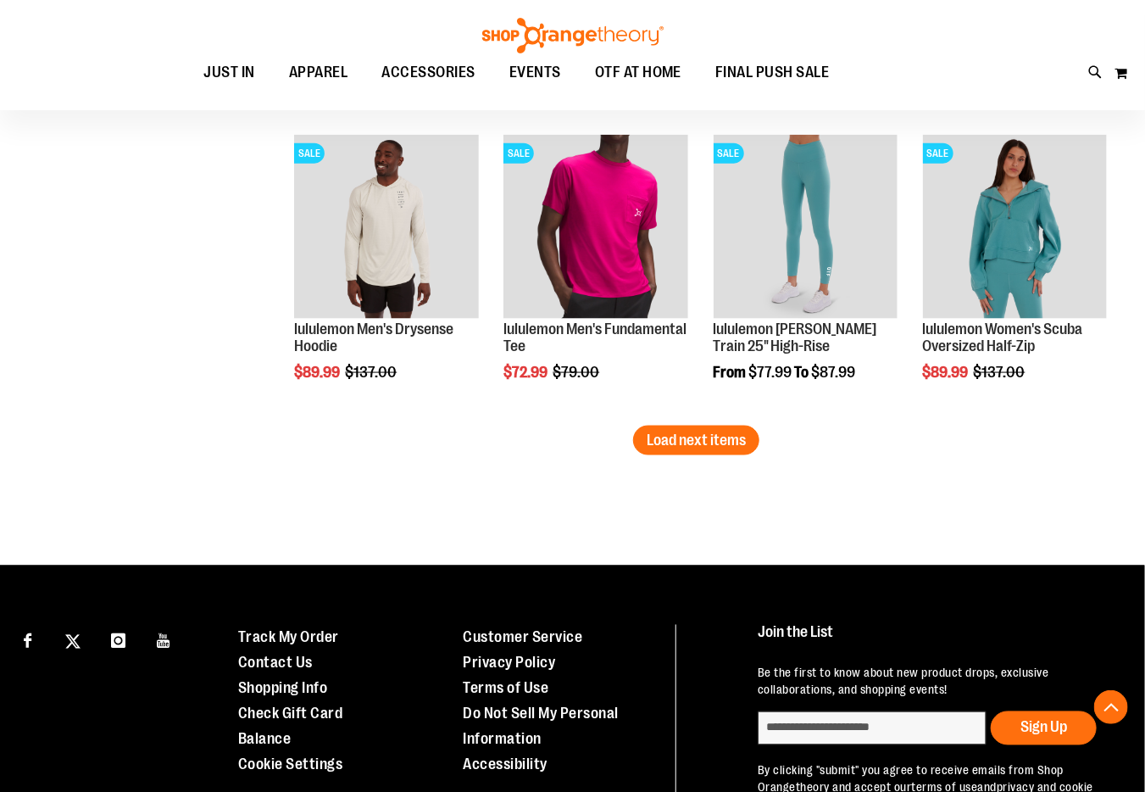
scroll to position [3501, 0]
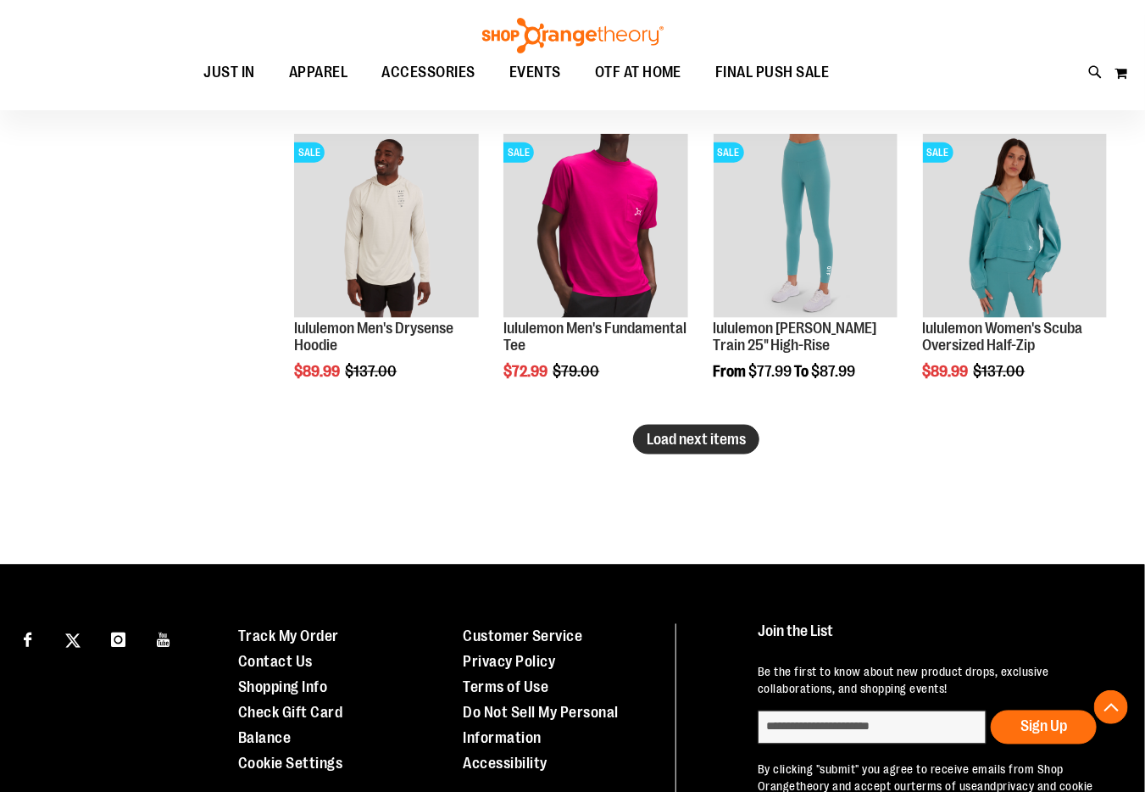
click at [678, 431] on span "Load next items" at bounding box center [696, 439] width 99 height 17
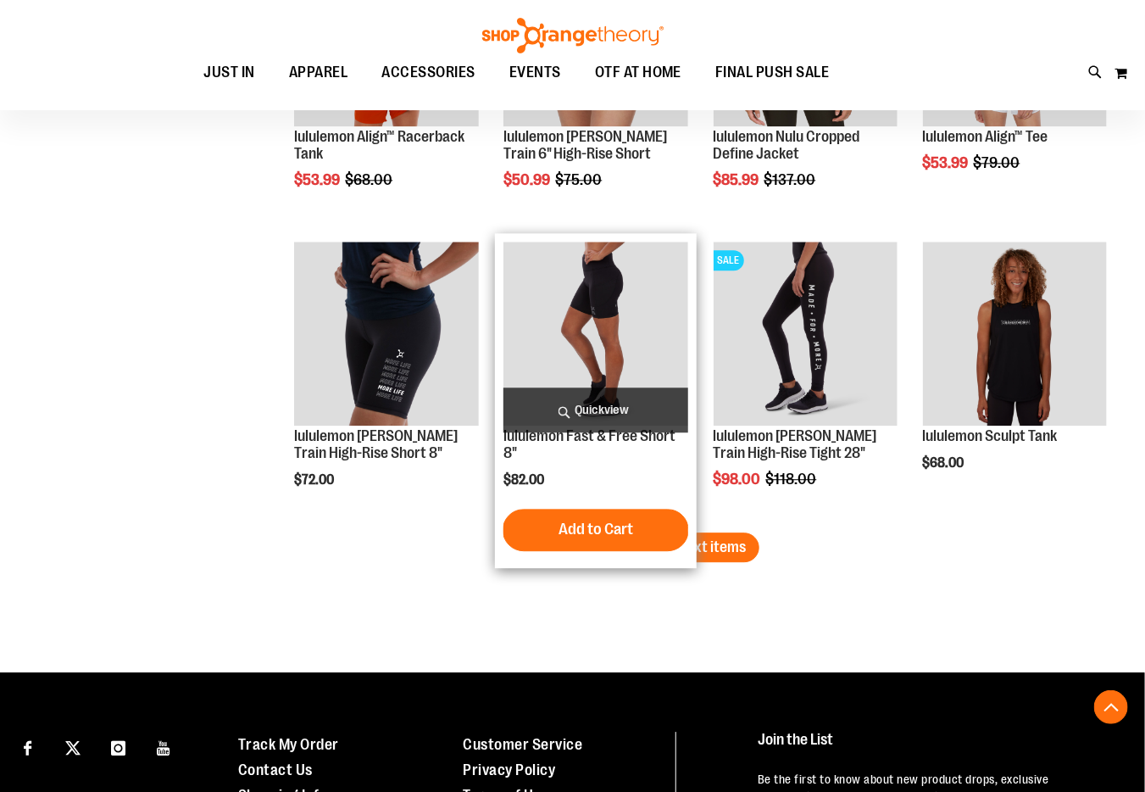
scroll to position [4291, 0]
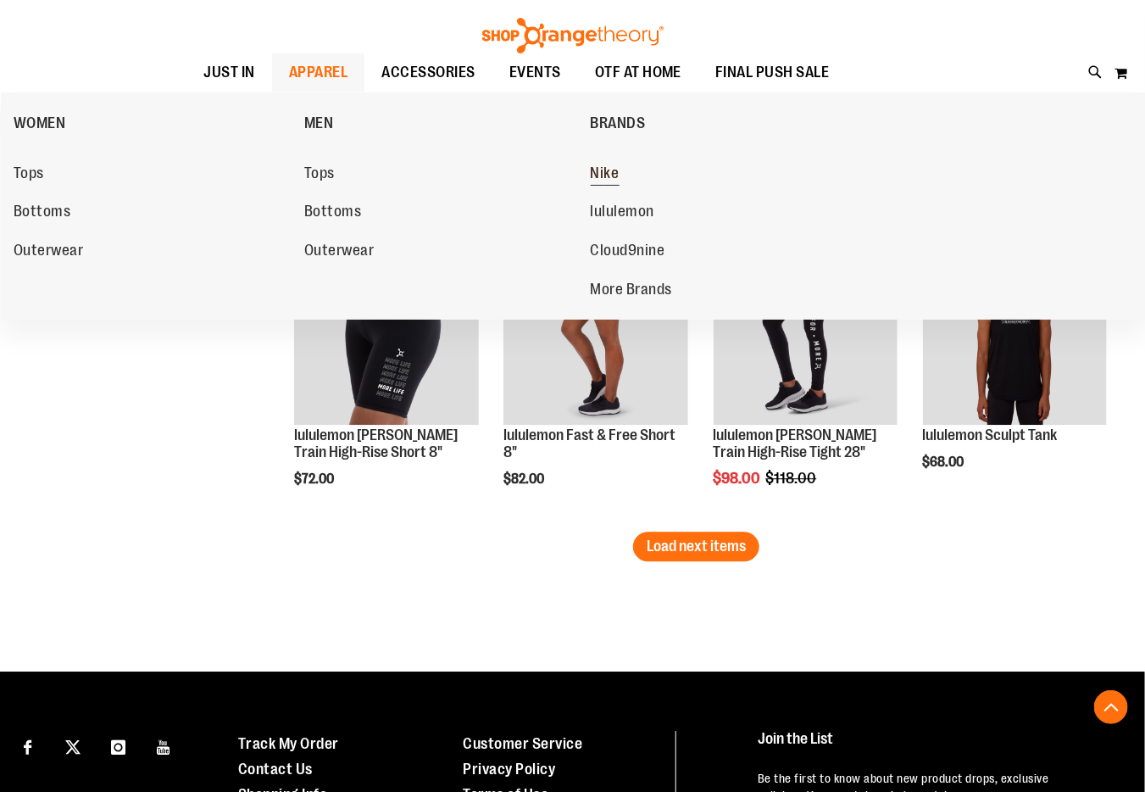
click at [606, 177] on span "Nike" at bounding box center [605, 174] width 29 height 21
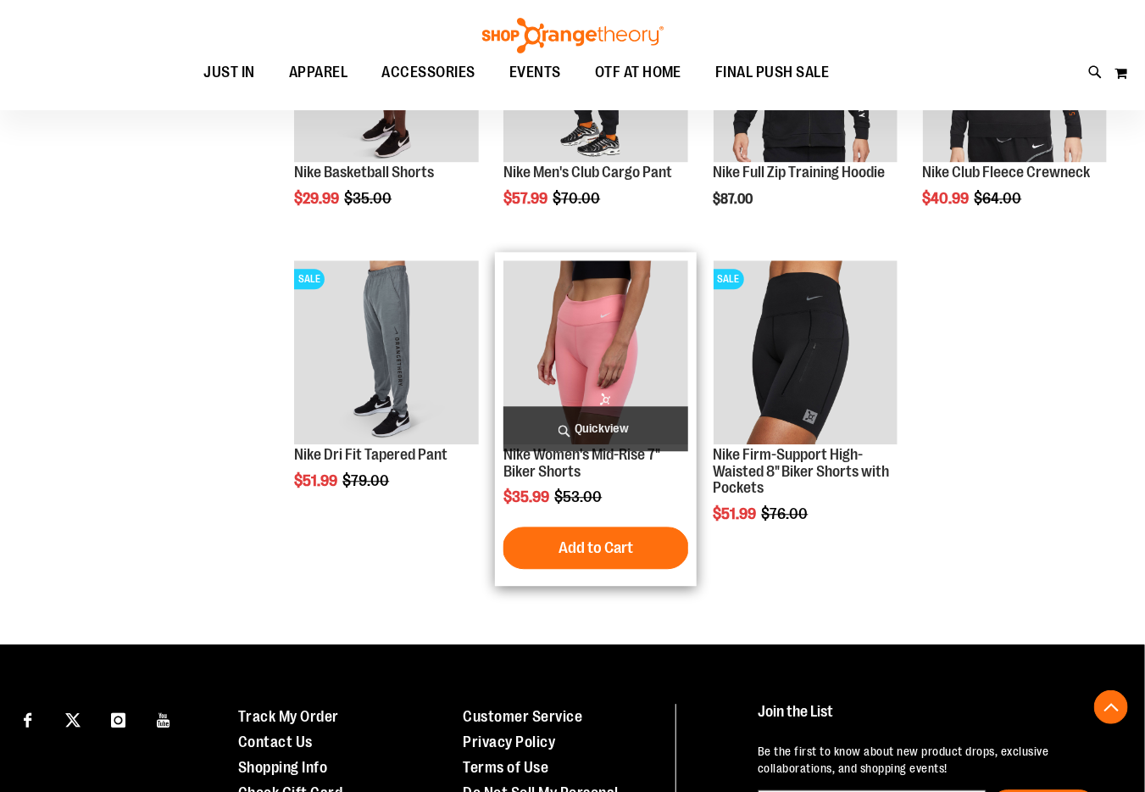
scroll to position [1525, 0]
